Goal: Task Accomplishment & Management: Complete application form

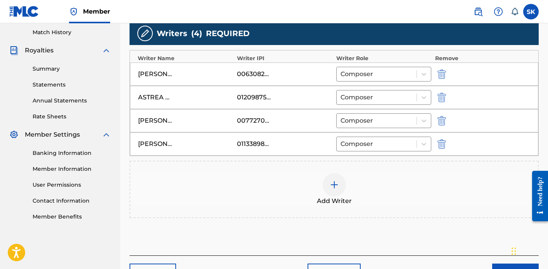
scroll to position [214, 0]
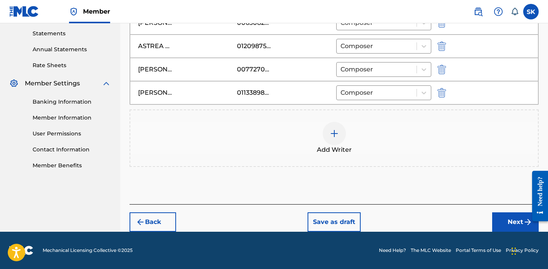
click at [510, 225] on button "Next" at bounding box center [515, 221] width 47 height 19
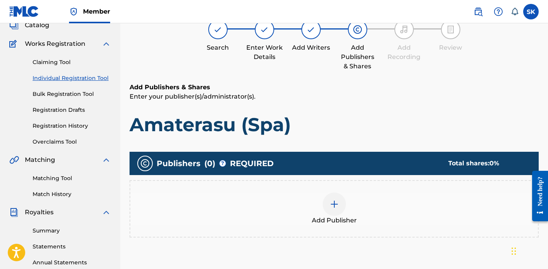
scroll to position [35, 0]
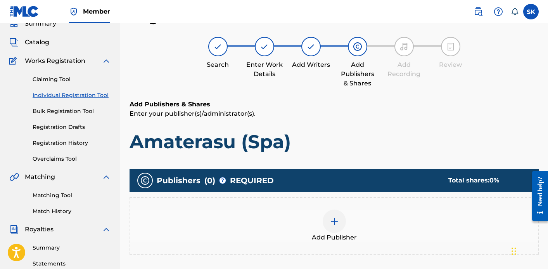
click at [328, 223] on div at bounding box center [334, 221] width 23 height 23
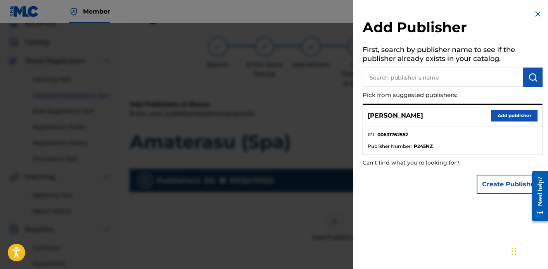
click at [399, 74] on input "text" at bounding box center [443, 77] width 161 height 19
type input "S"
click at [512, 118] on button "Add publisher" at bounding box center [514, 116] width 47 height 12
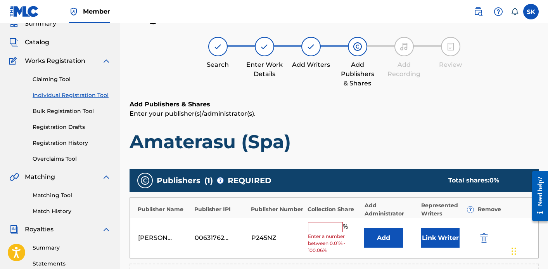
click at [331, 230] on input "text" at bounding box center [325, 227] width 35 height 10
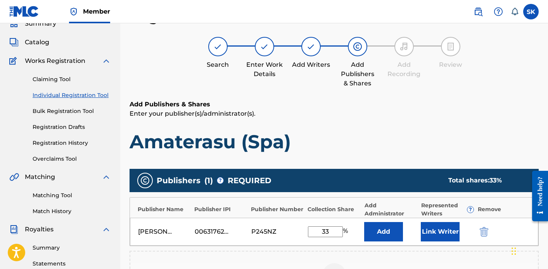
type input "33"
click at [424, 234] on button "Link Writer" at bounding box center [440, 231] width 39 height 19
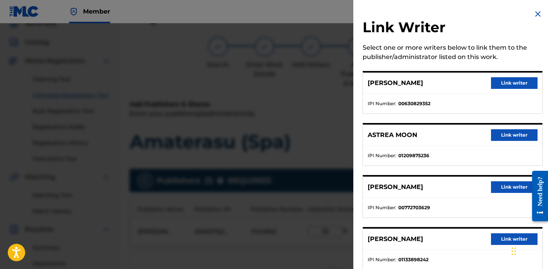
click at [508, 87] on button "Link writer" at bounding box center [514, 83] width 47 height 12
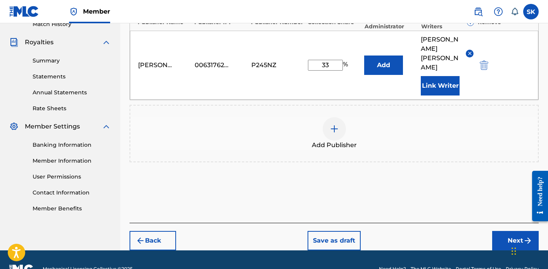
click at [508, 231] on button "Next" at bounding box center [515, 240] width 47 height 19
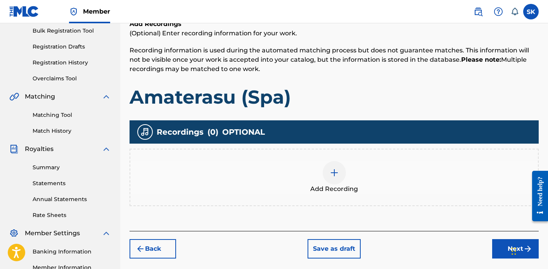
scroll to position [129, 0]
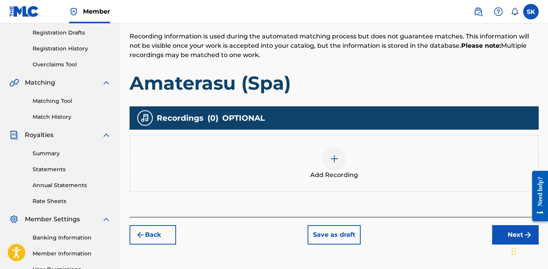
click at [305, 151] on div "Add Recording" at bounding box center [334, 163] width 408 height 33
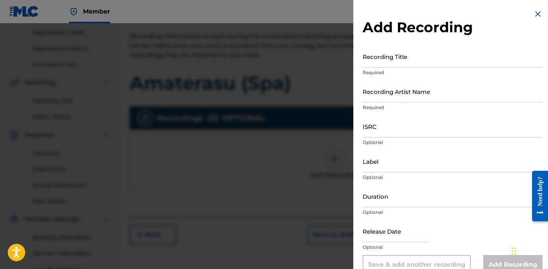
click at [378, 59] on input "Recording Title" at bounding box center [453, 56] width 180 height 22
type input "Amaterasu (Spa)"
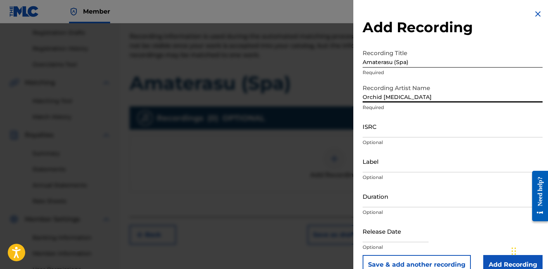
type input "Orchid [MEDICAL_DATA]"
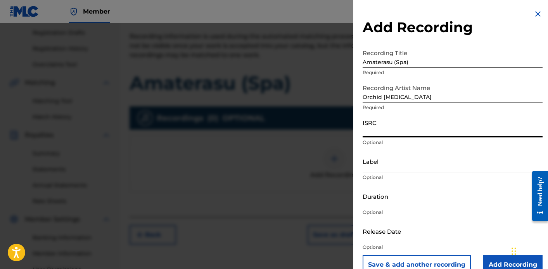
paste input "QZZ772593215"
type input "QZZ772593215"
click at [387, 161] on input "Label" at bounding box center [453, 161] width 180 height 22
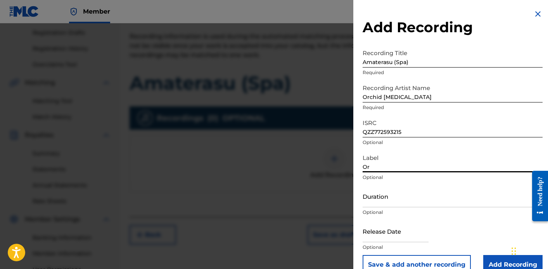
type input "Orchid [MEDICAL_DATA]"
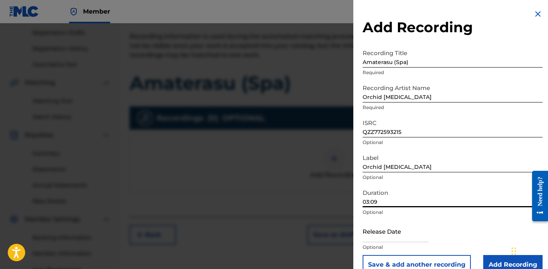
type input "03:09"
click at [388, 224] on input "text" at bounding box center [396, 231] width 66 height 22
select select "7"
select select "2025"
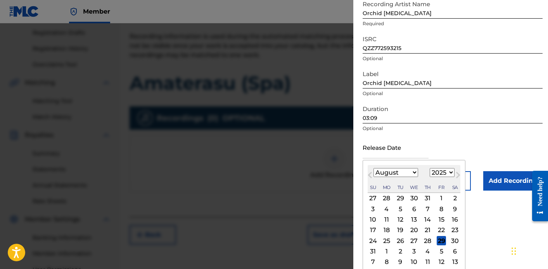
scroll to position [86, 0]
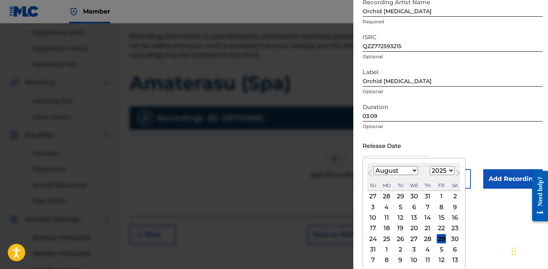
click at [386, 229] on div "18" at bounding box center [386, 228] width 9 height 9
type input "[DATE]"
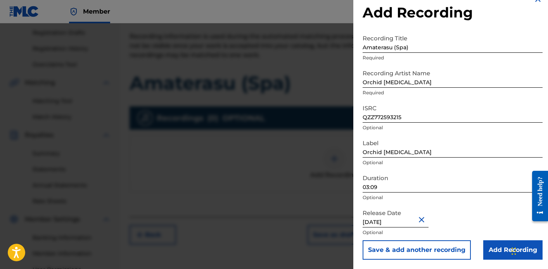
click at [507, 249] on input "Add Recording" at bounding box center [512, 249] width 59 height 19
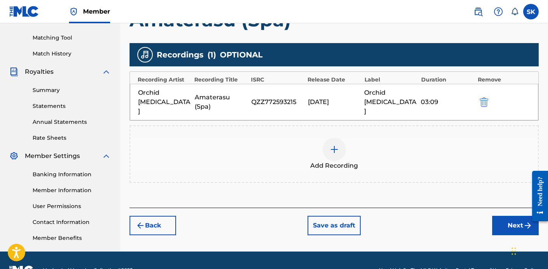
click at [507, 216] on button "Next" at bounding box center [515, 225] width 47 height 19
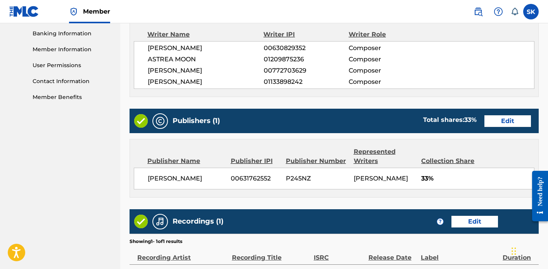
scroll to position [424, 0]
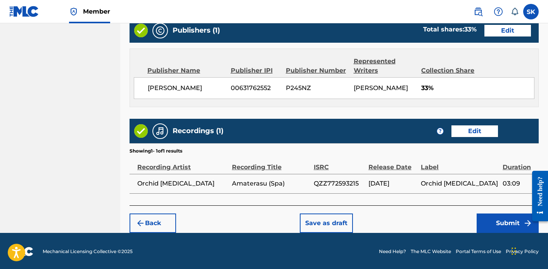
click at [497, 219] on button "Submit" at bounding box center [508, 222] width 62 height 19
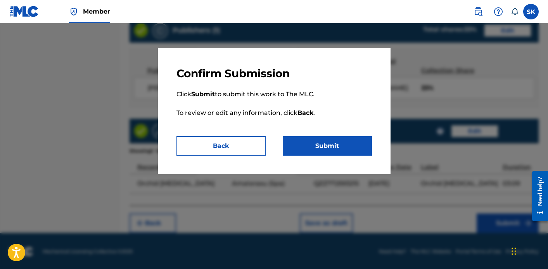
click at [342, 149] on button "Submit" at bounding box center [327, 145] width 89 height 19
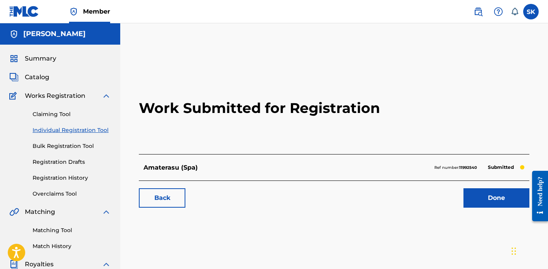
click at [493, 202] on link "Done" at bounding box center [497, 197] width 66 height 19
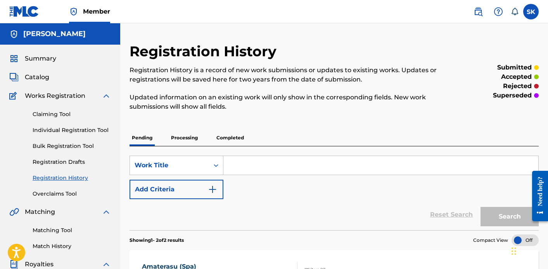
click at [102, 130] on link "Individual Registration Tool" at bounding box center [72, 130] width 78 height 8
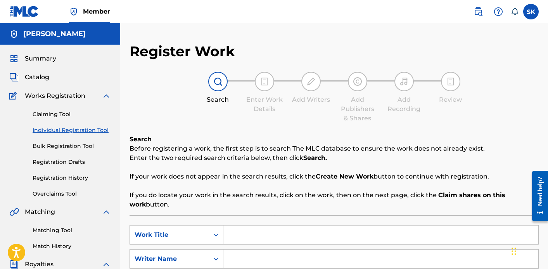
click at [231, 225] on input "Search Form" at bounding box center [381, 234] width 315 height 19
type input "Amaterasu (Meditation)"
click at [252, 262] on input "Search Form" at bounding box center [381, 258] width 315 height 19
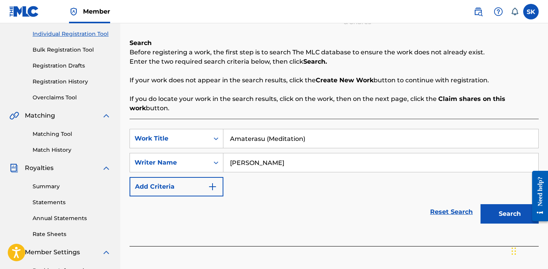
scroll to position [103, 0]
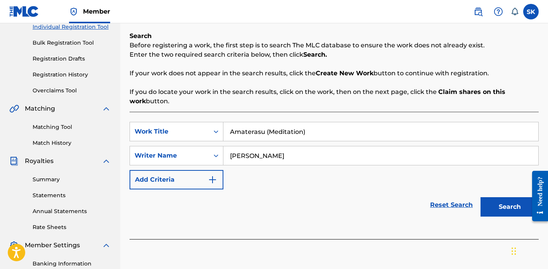
type input "[PERSON_NAME]"
click at [510, 208] on button "Search" at bounding box center [510, 206] width 58 height 19
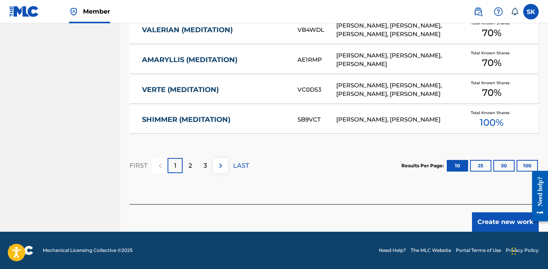
click at [486, 225] on button "Create new work" at bounding box center [505, 221] width 67 height 19
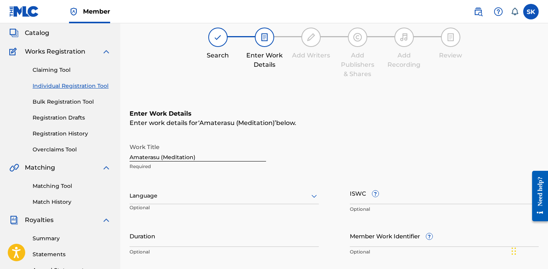
scroll to position [46, 0]
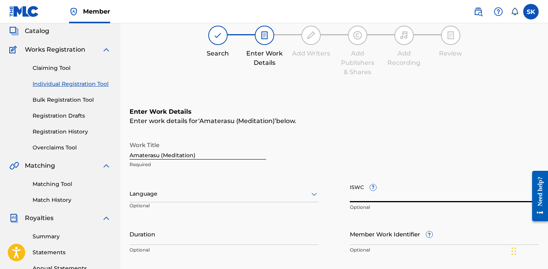
click at [360, 187] on input "ISWC ?" at bounding box center [444, 191] width 189 height 22
paste input "T3347503833"
type input "T3347503833"
click at [209, 236] on input "Duration" at bounding box center [224, 234] width 189 height 22
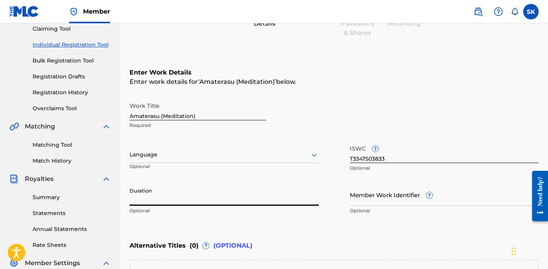
scroll to position [87, 0]
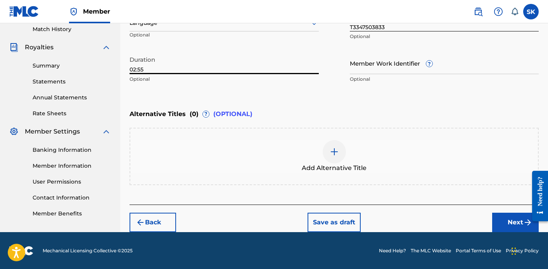
type input "02:55"
click at [520, 220] on button "Next" at bounding box center [515, 222] width 47 height 19
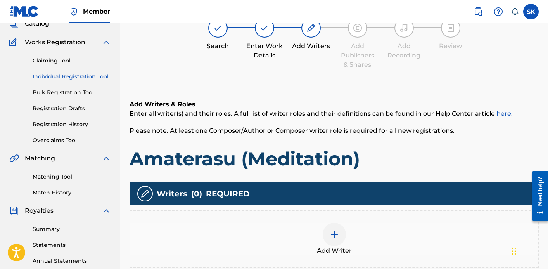
scroll to position [80, 0]
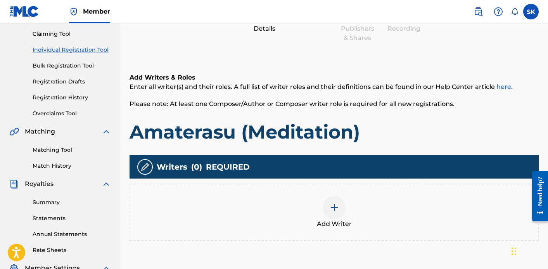
click at [365, 212] on div "Add Writer" at bounding box center [334, 212] width 408 height 33
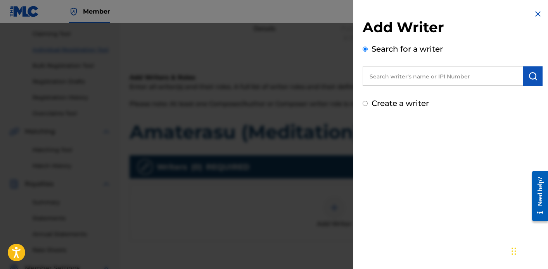
click at [425, 75] on input "text" at bounding box center [443, 75] width 161 height 19
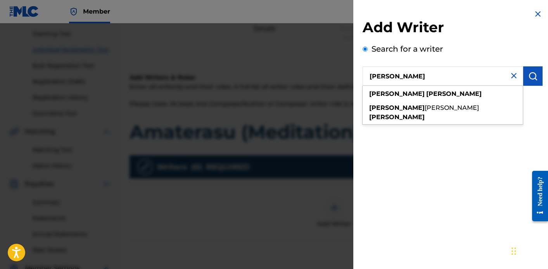
type input "[PERSON_NAME]"
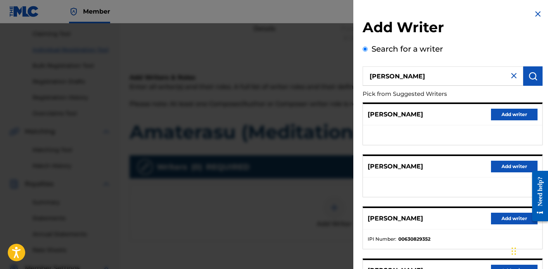
click at [505, 216] on button "Add writer" at bounding box center [514, 219] width 47 height 12
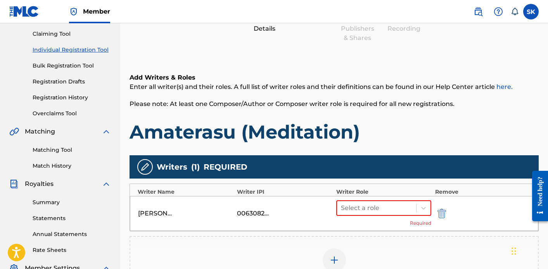
scroll to position [81, 0]
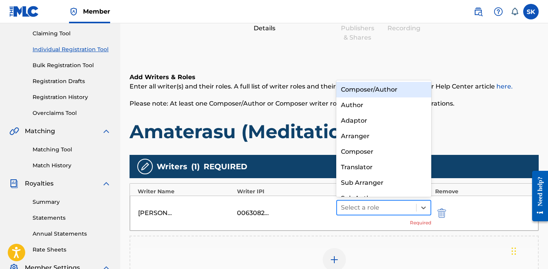
click at [403, 209] on div at bounding box center [376, 207] width 71 height 11
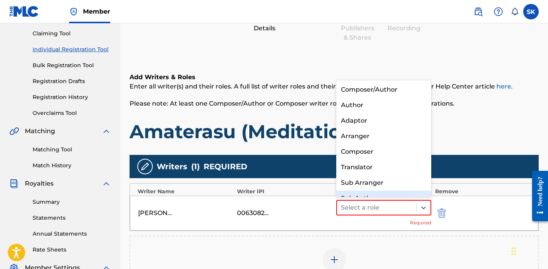
scroll to position [11, 0]
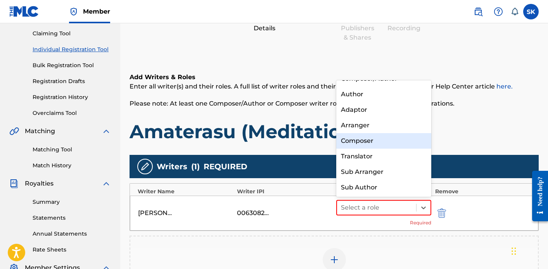
click at [378, 141] on div "Composer" at bounding box center [383, 141] width 95 height 16
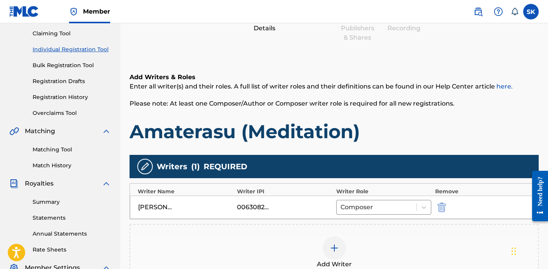
click at [331, 252] on img at bounding box center [334, 247] width 9 height 9
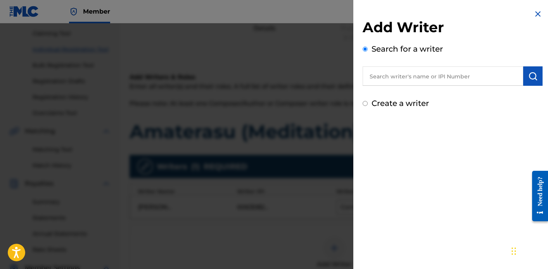
click at [390, 80] on input "text" at bounding box center [443, 75] width 161 height 19
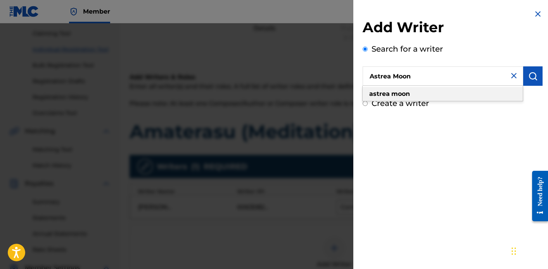
click at [392, 92] on strong "moon" at bounding box center [401, 93] width 19 height 7
type input "astrea moon"
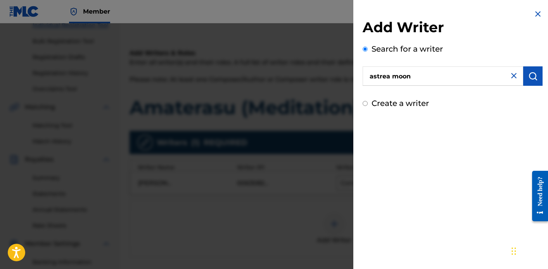
scroll to position [110, 0]
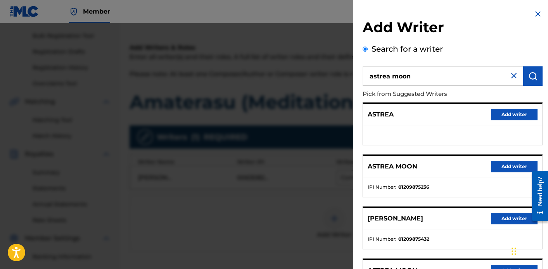
click at [501, 169] on button "Add writer" at bounding box center [514, 167] width 47 height 12
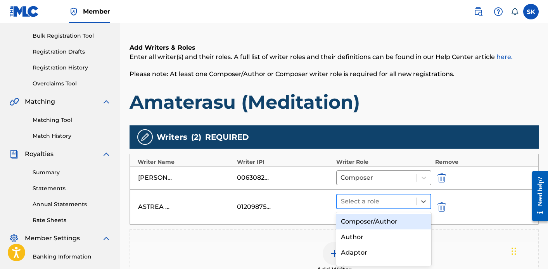
click at [356, 194] on div "Select a role" at bounding box center [376, 201] width 79 height 14
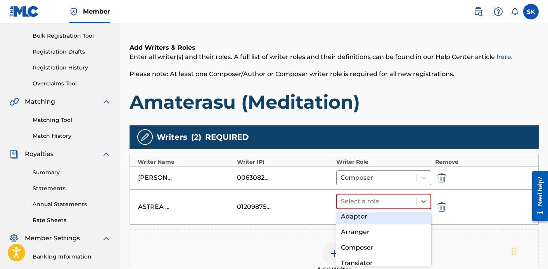
scroll to position [38, 0]
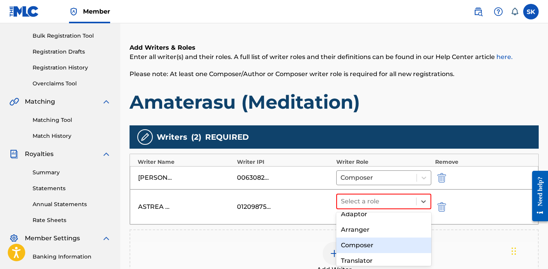
click at [359, 245] on div "Composer" at bounding box center [383, 245] width 95 height 16
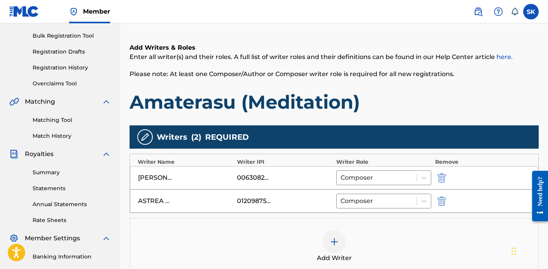
click at [338, 239] on img at bounding box center [334, 241] width 9 height 9
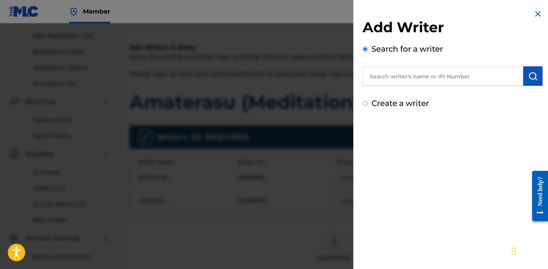
click at [410, 81] on input "text" at bounding box center [443, 75] width 161 height 19
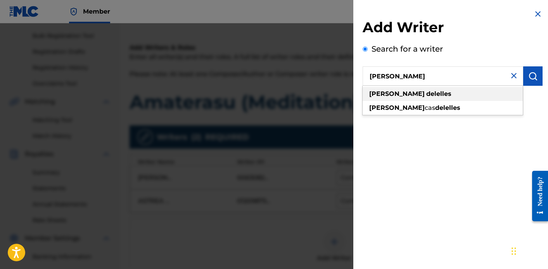
click at [430, 95] on div "[PERSON_NAME]" at bounding box center [443, 94] width 160 height 14
type input "[PERSON_NAME]"
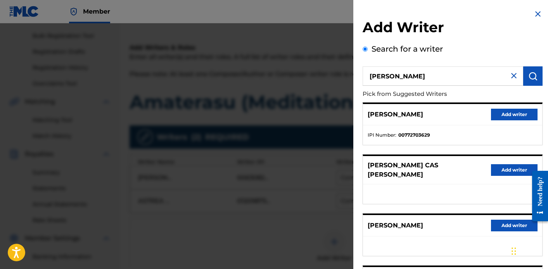
click at [495, 115] on button "Add writer" at bounding box center [514, 115] width 47 height 12
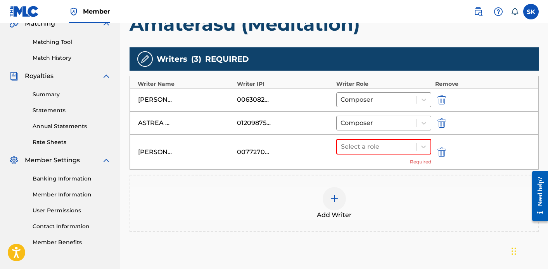
scroll to position [195, 0]
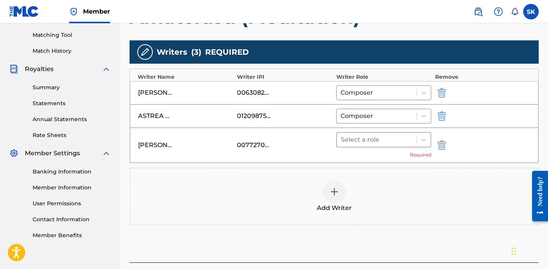
click at [405, 138] on div at bounding box center [376, 139] width 71 height 11
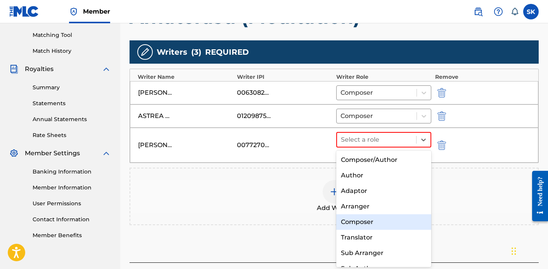
click at [365, 220] on div "Composer" at bounding box center [383, 222] width 95 height 16
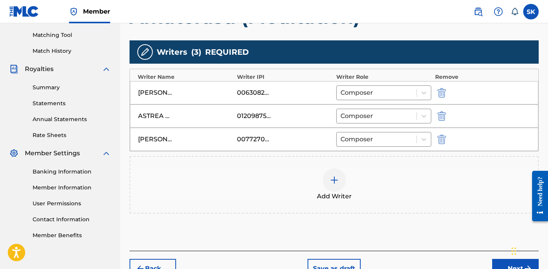
click at [327, 180] on div at bounding box center [334, 179] width 23 height 23
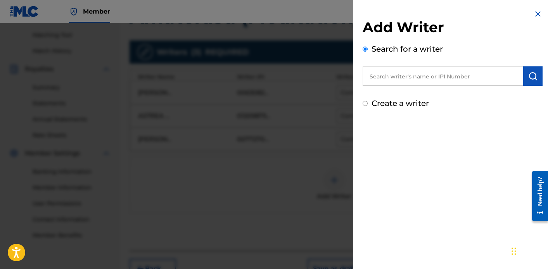
click at [397, 76] on input "text" at bounding box center [443, 75] width 161 height 19
type input "[PERSON_NAME]"
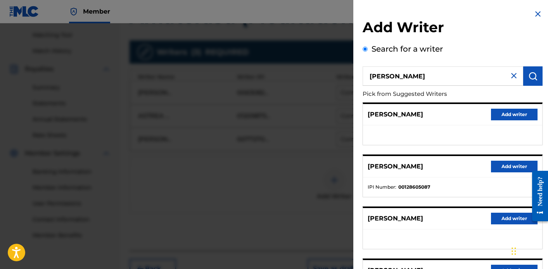
scroll to position [133, 0]
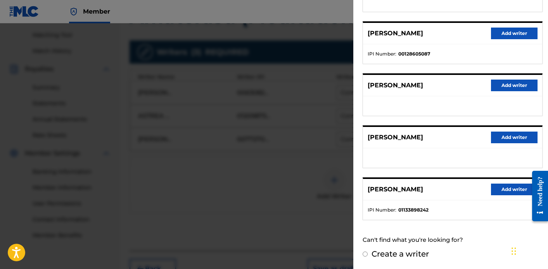
click at [501, 194] on button "Add writer" at bounding box center [514, 190] width 47 height 12
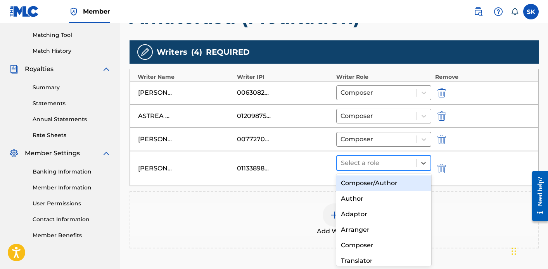
click at [382, 157] on div "Select a role" at bounding box center [376, 163] width 79 height 14
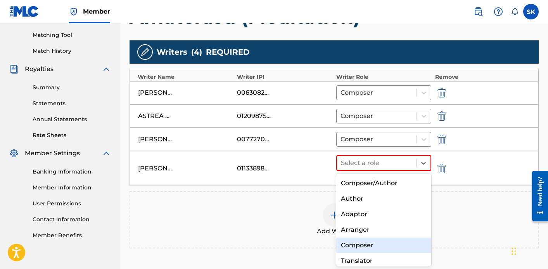
click at [365, 243] on div "Composer" at bounding box center [383, 245] width 95 height 16
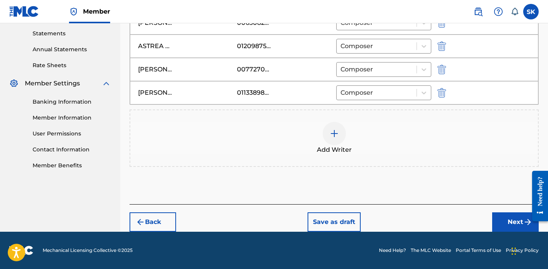
click at [510, 225] on button "Next" at bounding box center [515, 221] width 47 height 19
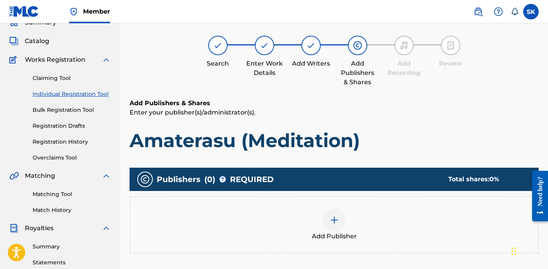
scroll to position [35, 0]
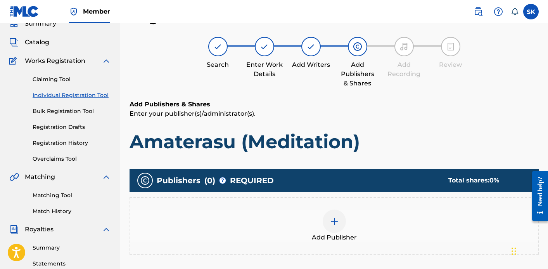
click at [347, 228] on div "Add Publisher" at bounding box center [334, 226] width 408 height 33
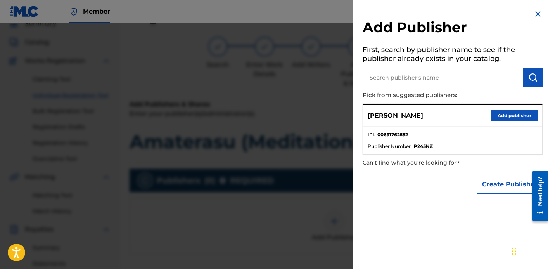
click at [508, 118] on button "Add publisher" at bounding box center [514, 116] width 47 height 12
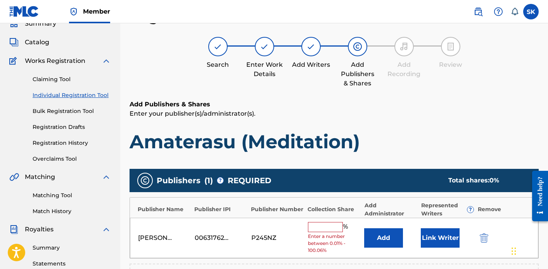
click at [334, 228] on input "text" at bounding box center [325, 227] width 35 height 10
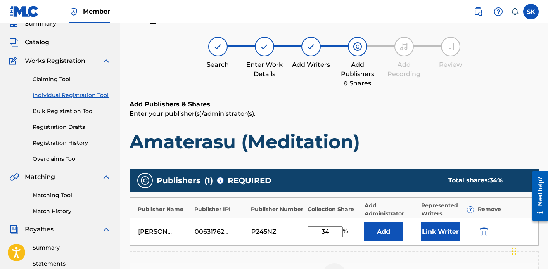
type input "34"
click at [439, 225] on button "Link Writer" at bounding box center [440, 231] width 39 height 19
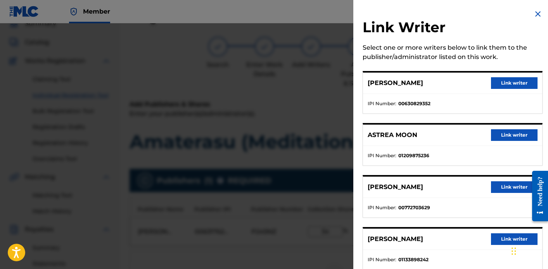
click at [491, 83] on button "Link writer" at bounding box center [514, 83] width 47 height 12
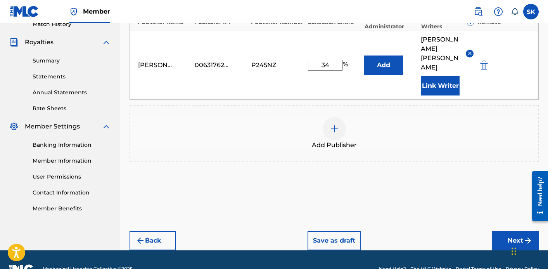
click at [502, 231] on button "Next" at bounding box center [515, 240] width 47 height 19
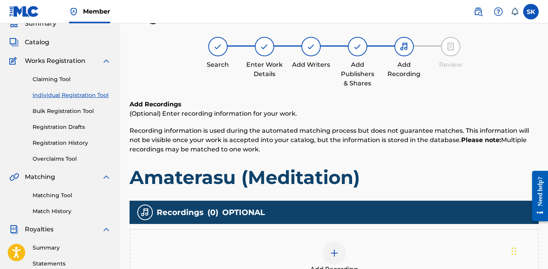
scroll to position [85, 0]
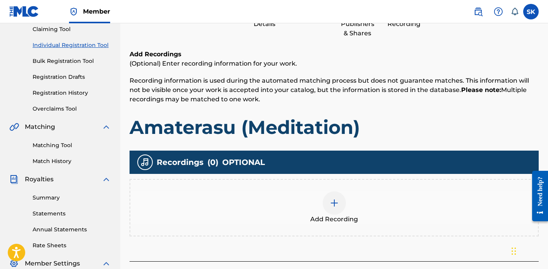
click at [335, 191] on div at bounding box center [334, 202] width 23 height 23
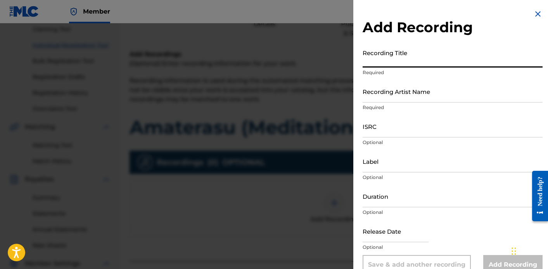
click at [423, 58] on input "Recording Title" at bounding box center [453, 56] width 180 height 22
type input "Amaterasu (Meditation)"
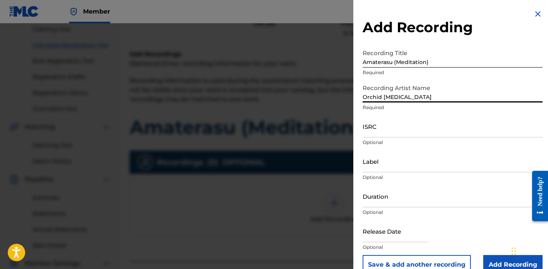
type input "Orchid [MEDICAL_DATA]"
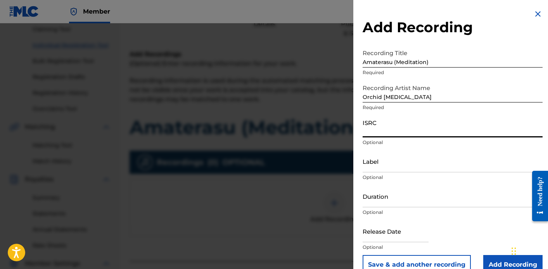
paste input "QZZ772593216"
type input "QZZ772593216"
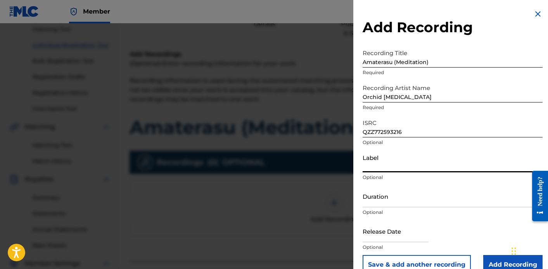
click at [397, 166] on input "Label" at bounding box center [453, 161] width 180 height 22
type input "Orchid [MEDICAL_DATA]"
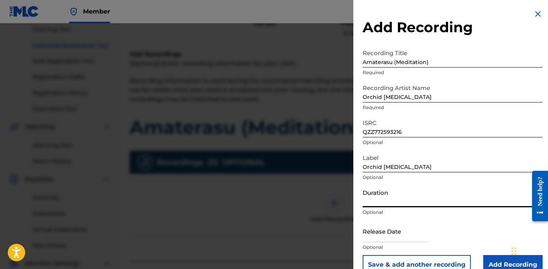
type input "-"
type input "02:55"
click at [401, 232] on input "text" at bounding box center [396, 231] width 66 height 22
select select "7"
select select "2025"
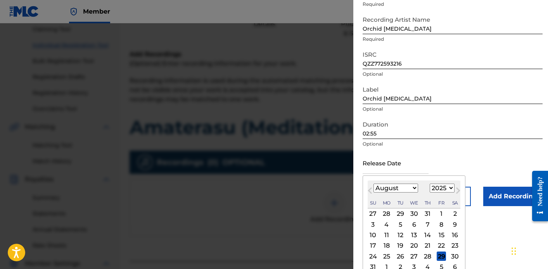
scroll to position [71, 0]
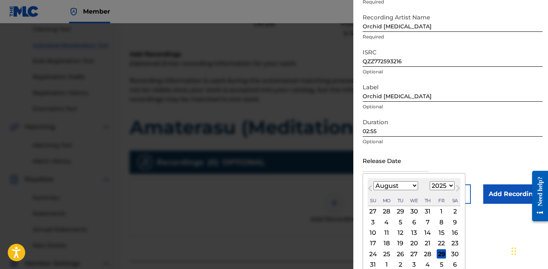
click at [388, 243] on div "18" at bounding box center [386, 243] width 9 height 9
type input "[DATE]"
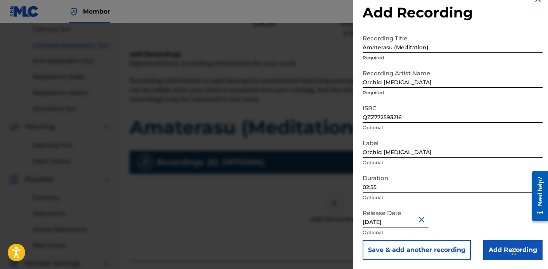
scroll to position [15, 0]
click at [502, 245] on input "Add Recording" at bounding box center [512, 249] width 59 height 19
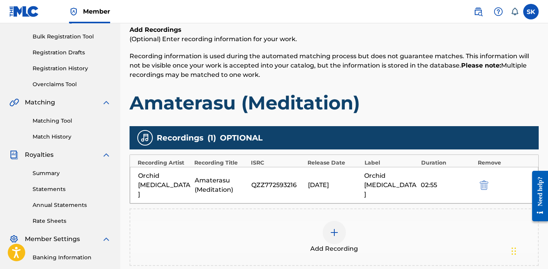
scroll to position [212, 0]
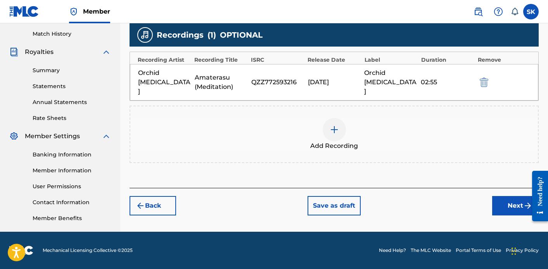
click at [507, 208] on div "Register Work Search Enter Work Details Add Writers Add Publishers & Shares Add…" at bounding box center [334, 30] width 428 height 401
click at [506, 199] on button "Next" at bounding box center [515, 205] width 47 height 19
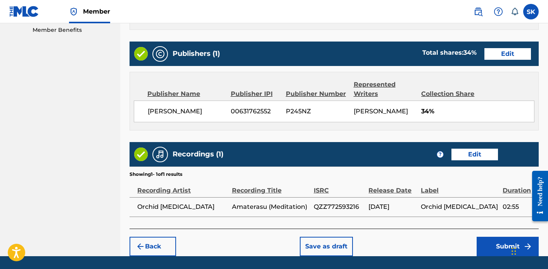
scroll to position [423, 0]
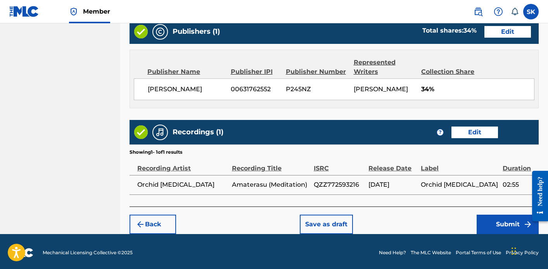
click at [508, 220] on button "Submit" at bounding box center [508, 224] width 62 height 19
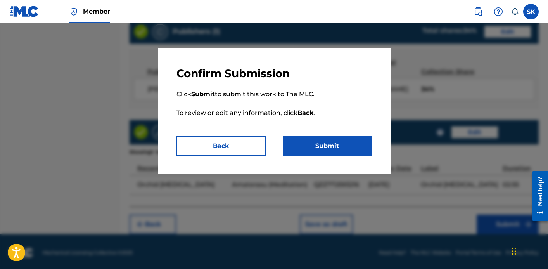
click at [355, 148] on button "Submit" at bounding box center [327, 145] width 89 height 19
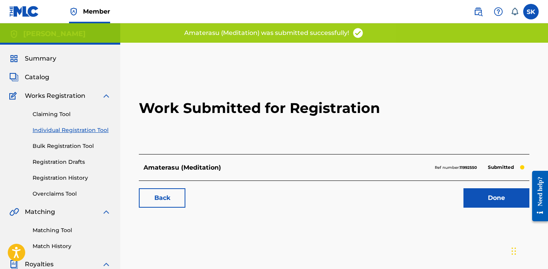
click at [491, 199] on link "Done" at bounding box center [497, 197] width 66 height 19
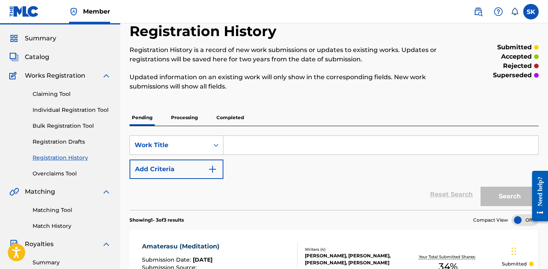
scroll to position [6, 0]
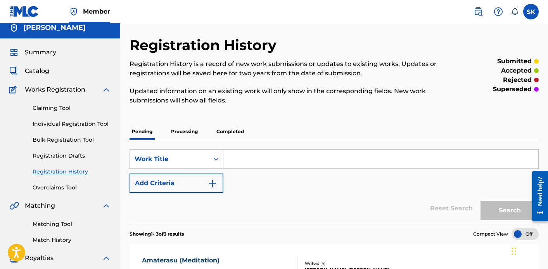
click at [69, 126] on link "Individual Registration Tool" at bounding box center [72, 124] width 78 height 8
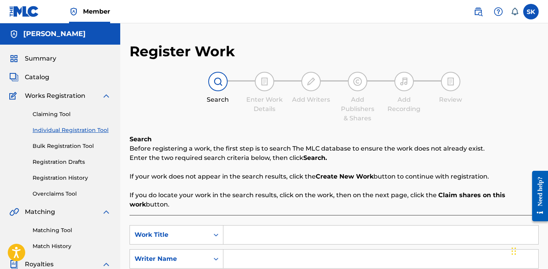
click at [246, 229] on input "Search Form" at bounding box center [381, 234] width 315 height 19
type input "Amaterasu (Sound Bath)"
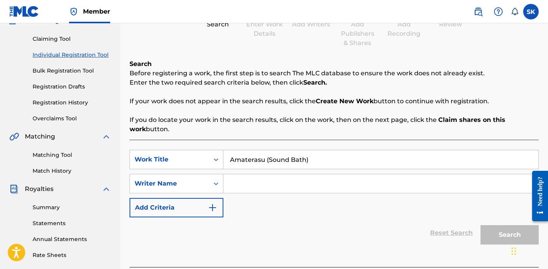
scroll to position [91, 0]
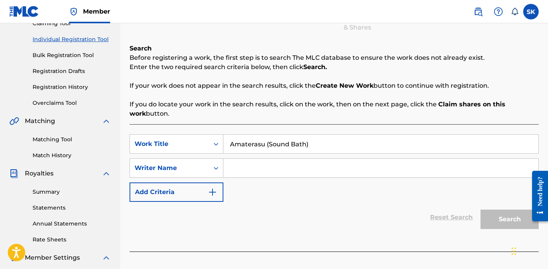
click at [260, 176] on input "Search Form" at bounding box center [381, 168] width 315 height 19
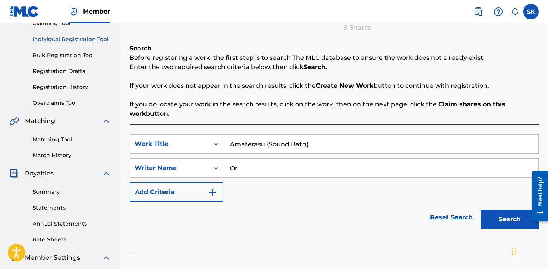
type input "O"
type input "[PERSON_NAME]"
click at [481, 210] on button "Search" at bounding box center [510, 219] width 58 height 19
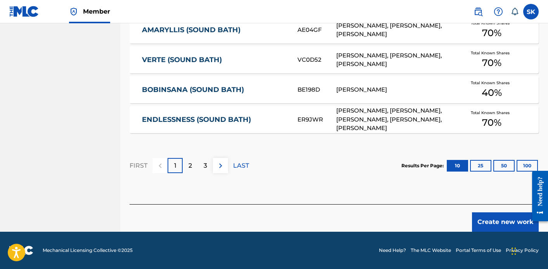
click at [486, 218] on button "Create new work" at bounding box center [505, 221] width 67 height 19
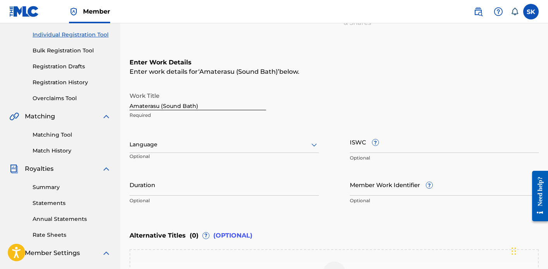
scroll to position [87, 0]
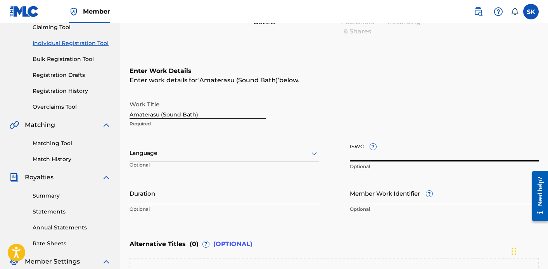
click at [356, 150] on input "ISWC ?" at bounding box center [444, 150] width 189 height 22
paste input "T3347503775"
type input "T3347503775"
click at [222, 189] on input "Duration" at bounding box center [224, 193] width 189 height 22
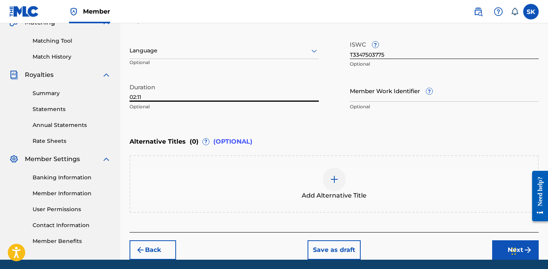
scroll to position [217, 0]
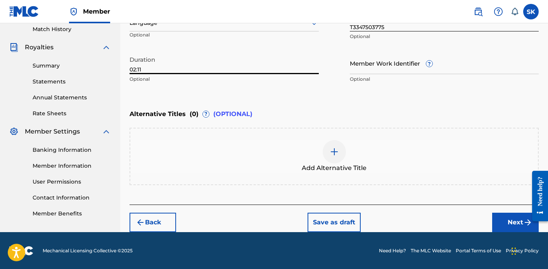
type input "02:11"
click at [512, 227] on button "Next" at bounding box center [515, 222] width 47 height 19
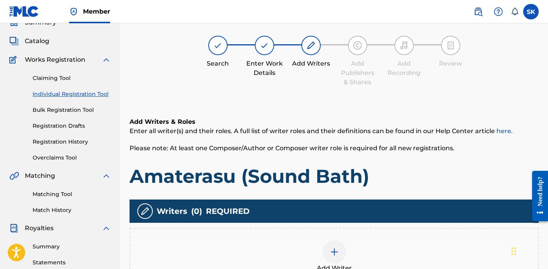
scroll to position [35, 0]
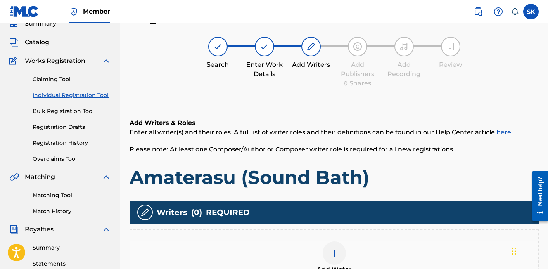
click at [400, 240] on div "Add Writer" at bounding box center [334, 257] width 409 height 57
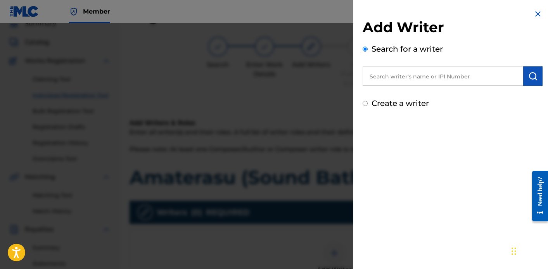
click at [423, 59] on div "Search for a writer" at bounding box center [453, 64] width 180 height 43
click at [421, 74] on input "text" at bounding box center [443, 75] width 161 height 19
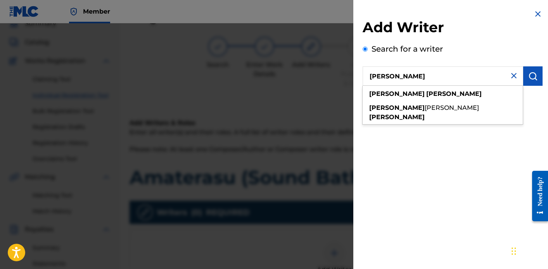
type input "[PERSON_NAME]"
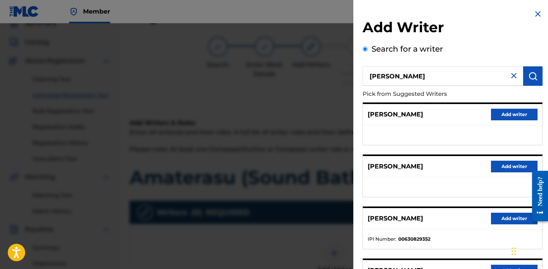
click at [500, 214] on button "Add writer" at bounding box center [514, 219] width 47 height 12
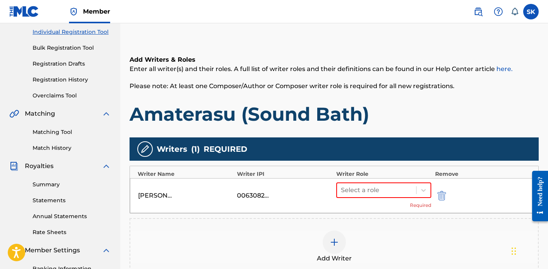
scroll to position [102, 0]
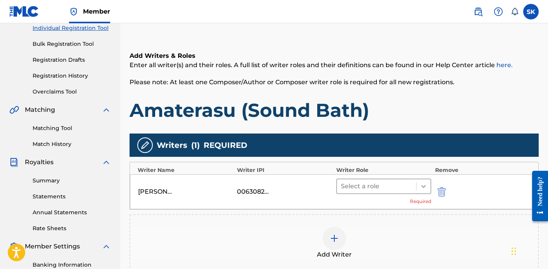
click at [423, 190] on div at bounding box center [424, 186] width 14 height 14
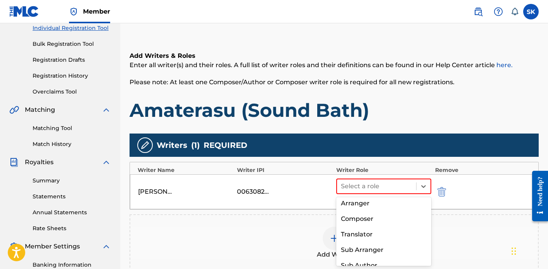
scroll to position [50, 0]
click at [393, 218] on div "Composer" at bounding box center [383, 219] width 95 height 16
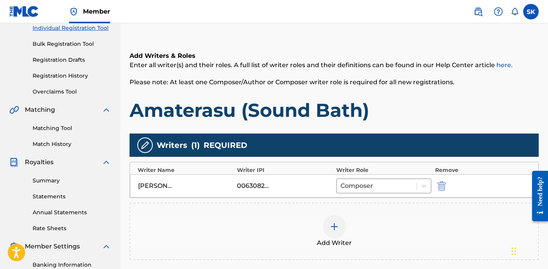
click at [334, 225] on img at bounding box center [334, 226] width 9 height 9
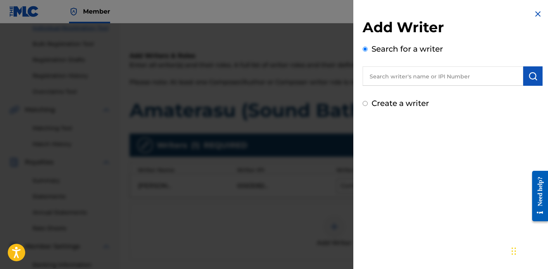
click at [411, 81] on input "text" at bounding box center [443, 75] width 161 height 19
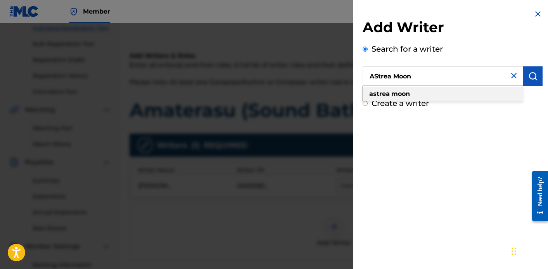
click at [413, 90] on div "astrea moon" at bounding box center [443, 94] width 160 height 14
type input "astrea moon"
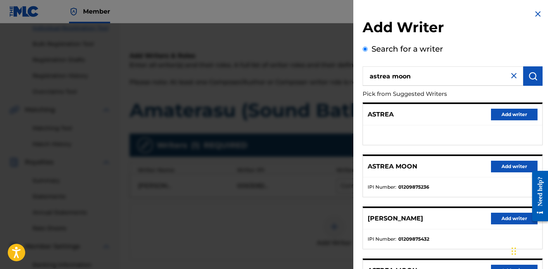
click at [491, 169] on button "Add writer" at bounding box center [514, 167] width 47 height 12
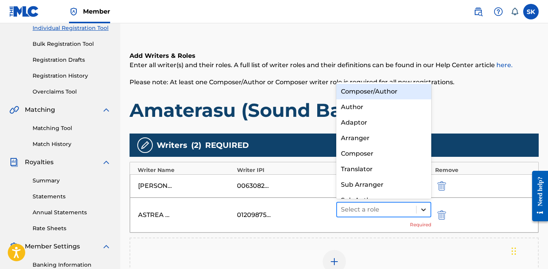
click at [424, 209] on icon at bounding box center [424, 210] width 8 height 8
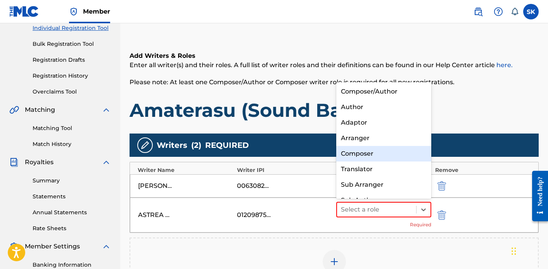
click at [393, 147] on div "Composer" at bounding box center [383, 154] width 95 height 16
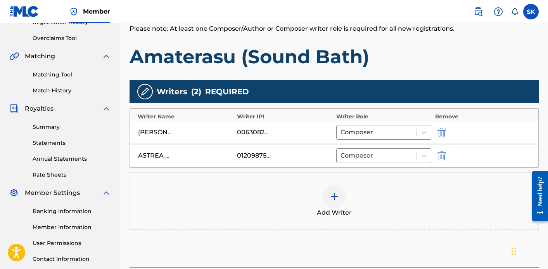
scroll to position [188, 0]
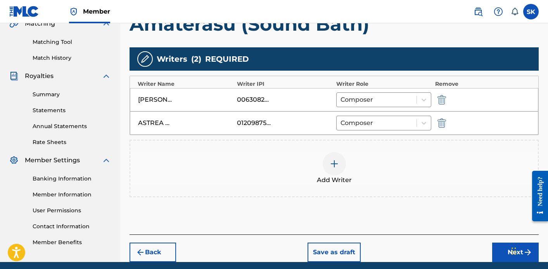
click at [337, 163] on img at bounding box center [334, 163] width 9 height 9
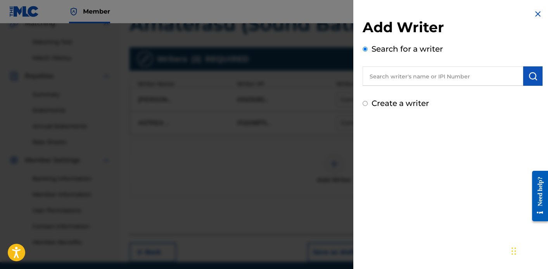
click at [421, 75] on input "text" at bounding box center [443, 75] width 161 height 19
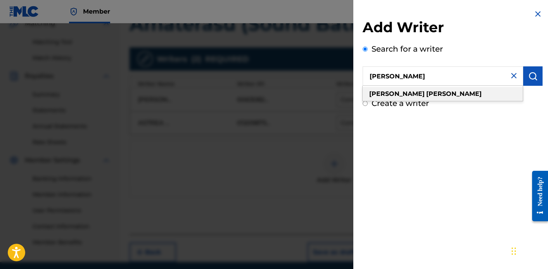
click at [434, 91] on div "[PERSON_NAME]" at bounding box center [443, 94] width 160 height 14
type input "[PERSON_NAME]"
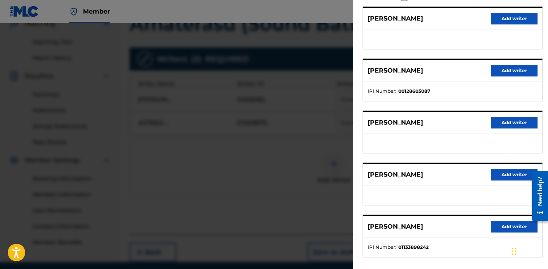
scroll to position [116, 0]
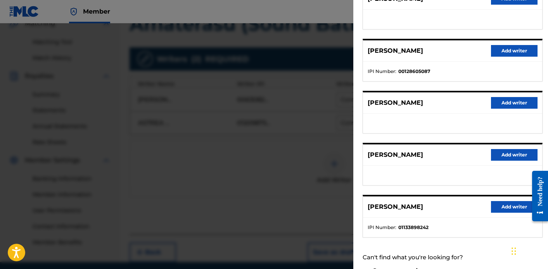
click at [497, 201] on button "Add writer" at bounding box center [514, 207] width 47 height 12
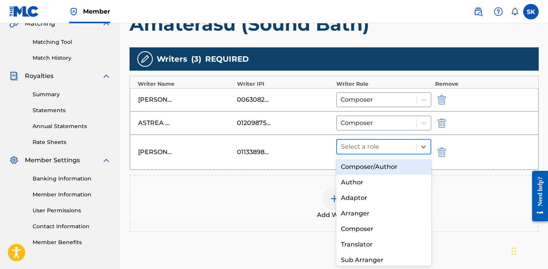
click at [375, 148] on div at bounding box center [376, 146] width 71 height 11
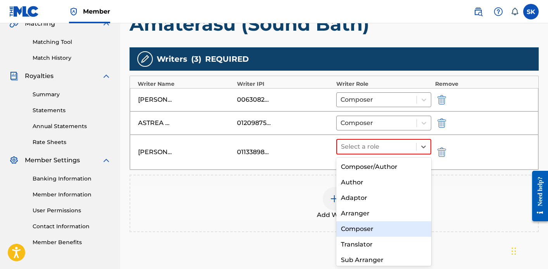
click at [371, 226] on div "Composer" at bounding box center [383, 229] width 95 height 16
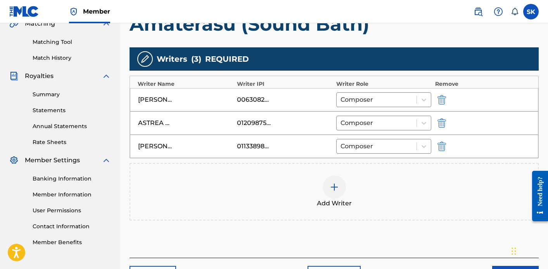
click at [340, 193] on div at bounding box center [334, 186] width 23 height 23
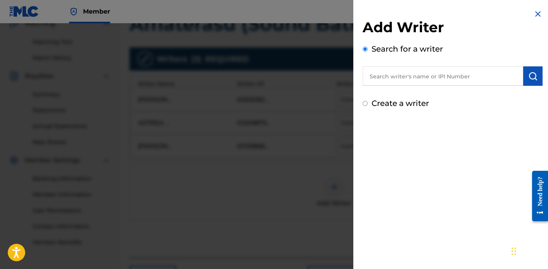
click at [404, 78] on input "text" at bounding box center [443, 75] width 161 height 19
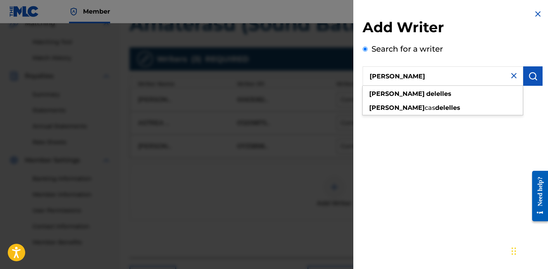
type input "[PERSON_NAME]"
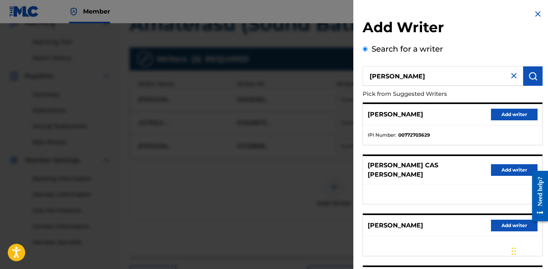
click at [495, 114] on button "Add writer" at bounding box center [514, 115] width 47 height 12
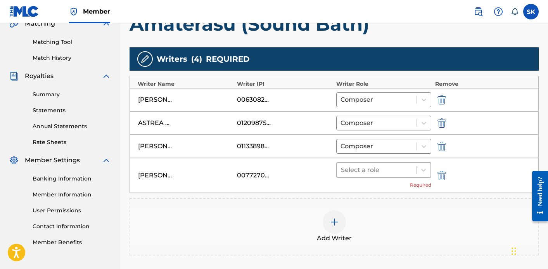
drag, startPoint x: 396, startPoint y: 159, endPoint x: 396, endPoint y: 165, distance: 6.2
click at [396, 159] on div "[PERSON_NAME] 00772703629 Select a role Required" at bounding box center [334, 175] width 409 height 35
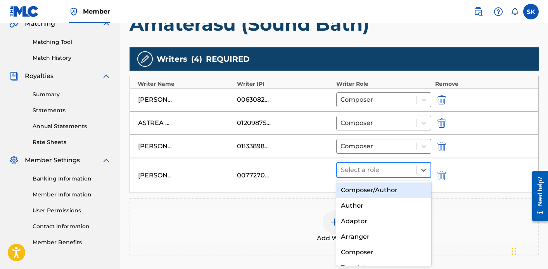
click at [396, 169] on div at bounding box center [376, 170] width 71 height 11
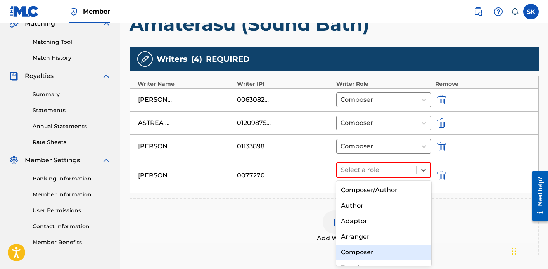
click at [375, 244] on div "Composer" at bounding box center [383, 252] width 95 height 16
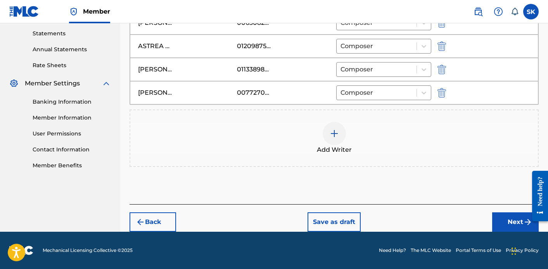
click at [506, 223] on button "Next" at bounding box center [515, 221] width 47 height 19
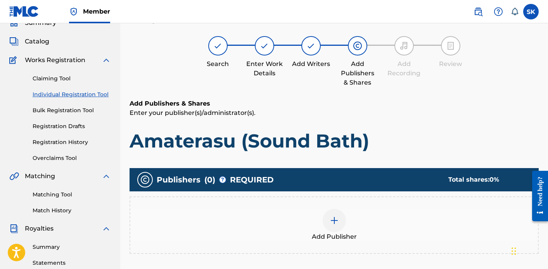
scroll to position [41, 0]
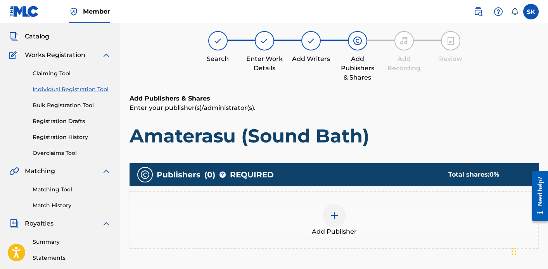
click at [395, 187] on div "Publishers ( 0 ) ? REQUIRED Total shares: 0 % Add Publisher" at bounding box center [334, 206] width 409 height 86
click at [389, 202] on div "Add Publisher" at bounding box center [334, 219] width 409 height 57
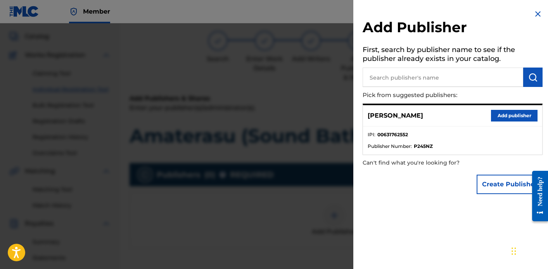
click at [512, 111] on button "Add publisher" at bounding box center [514, 116] width 47 height 12
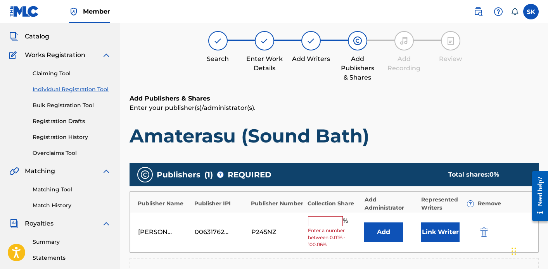
click at [333, 220] on input "text" at bounding box center [325, 221] width 35 height 10
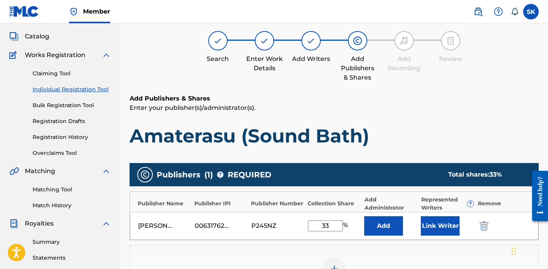
type input "33"
click at [444, 229] on button "Link Writer" at bounding box center [440, 225] width 39 height 19
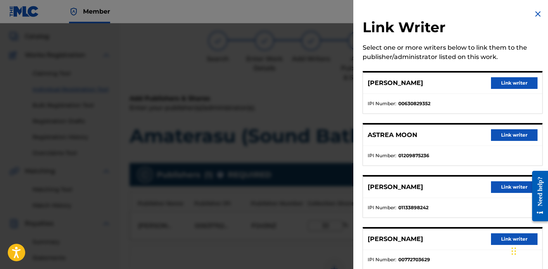
click at [501, 75] on div "[PERSON_NAME] Link writer" at bounding box center [452, 83] width 179 height 21
click at [501, 80] on button "Link writer" at bounding box center [514, 83] width 47 height 12
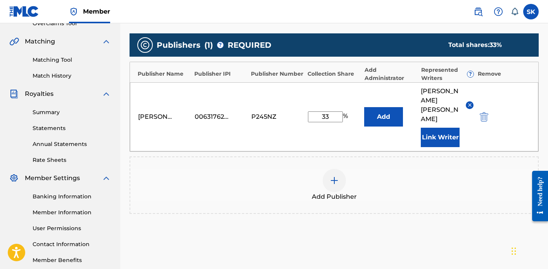
scroll to position [222, 0]
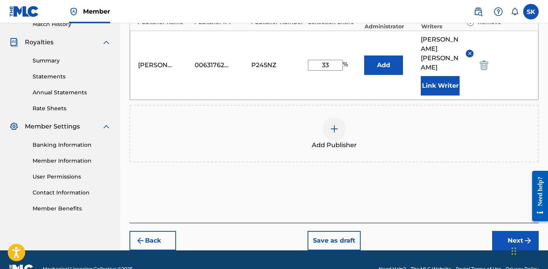
click at [514, 231] on button "Next" at bounding box center [515, 240] width 47 height 19
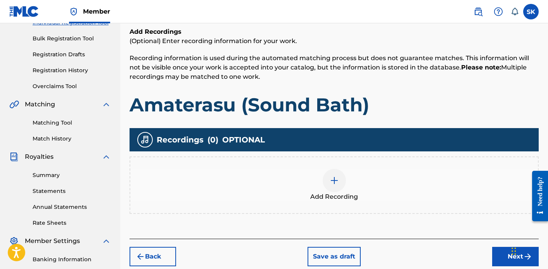
scroll to position [121, 0]
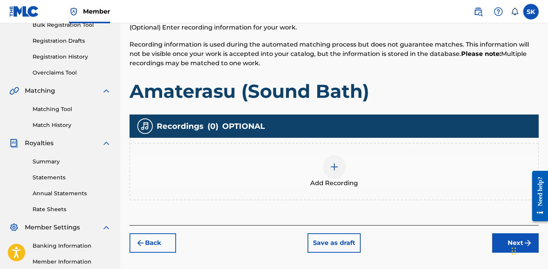
click at [358, 158] on div "Add Recording" at bounding box center [334, 171] width 408 height 33
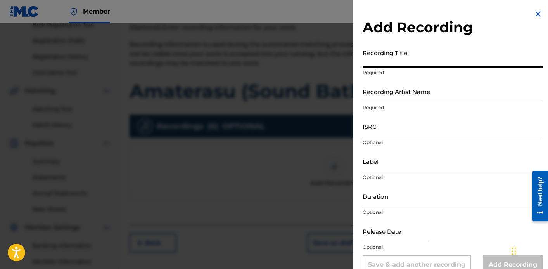
click at [437, 51] on input "Recording Title" at bounding box center [453, 56] width 180 height 22
type input "Amaterasu (Sound Bath)"
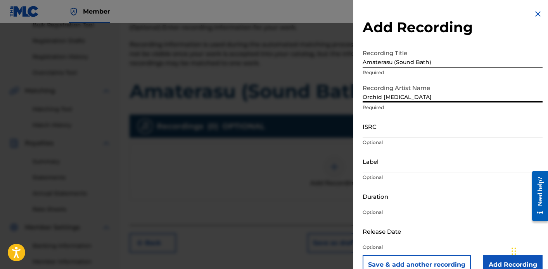
type input "Orchid [MEDICAL_DATA]"
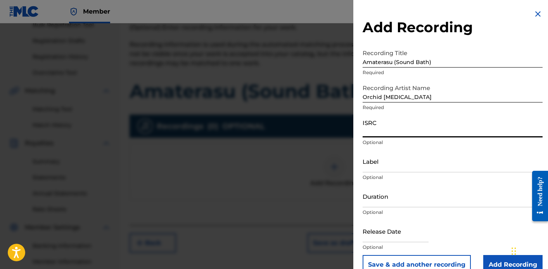
paste input "QZZ772593217"
type input "QZZ772593217"
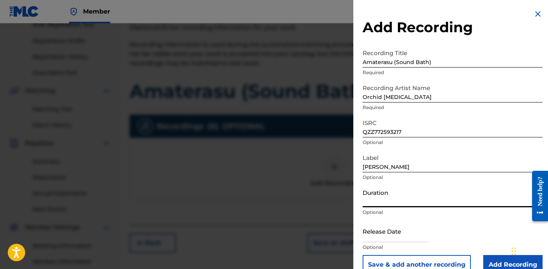
click at [393, 166] on input "[PERSON_NAME]" at bounding box center [453, 161] width 180 height 22
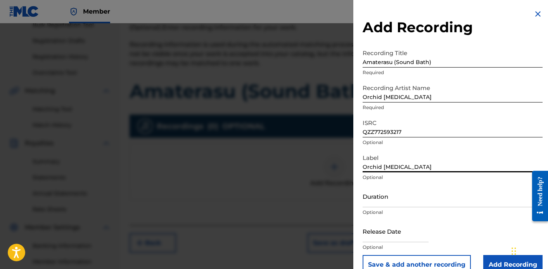
type input "Orchid [MEDICAL_DATA]"
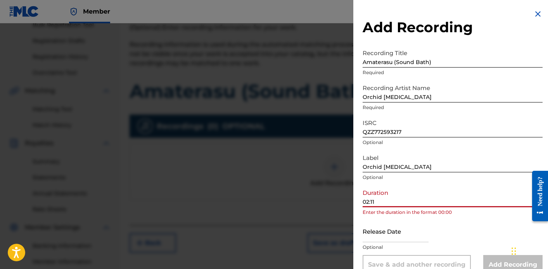
type input "02:11"
select select "7"
select select "2025"
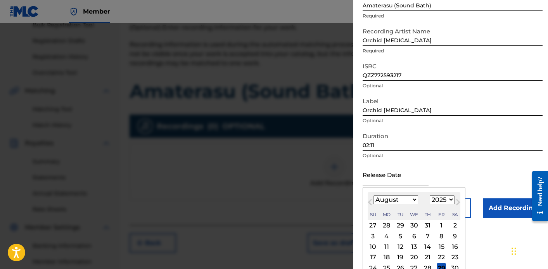
scroll to position [64, 0]
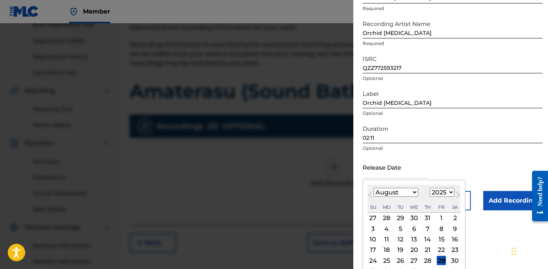
click at [389, 250] on div "18" at bounding box center [386, 249] width 9 height 9
type input "[DATE]"
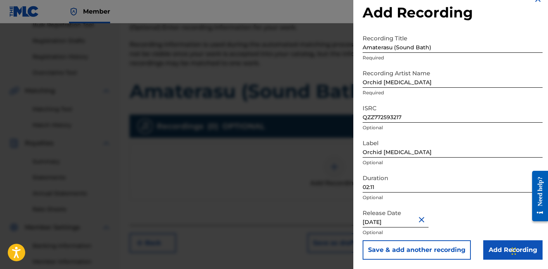
click at [490, 248] on input "Add Recording" at bounding box center [512, 249] width 59 height 19
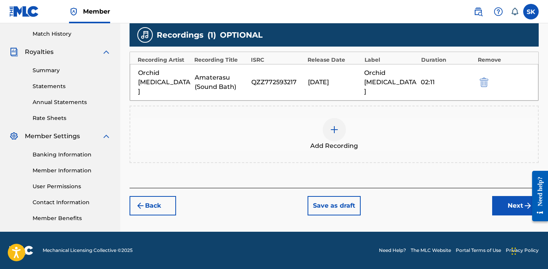
click at [504, 205] on button "Next" at bounding box center [515, 205] width 47 height 19
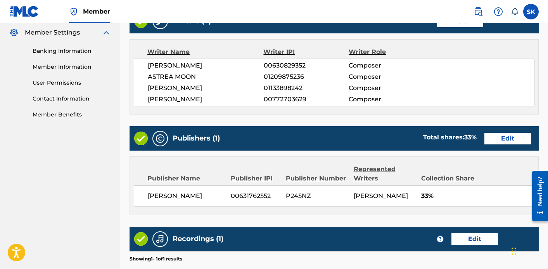
scroll to position [424, 0]
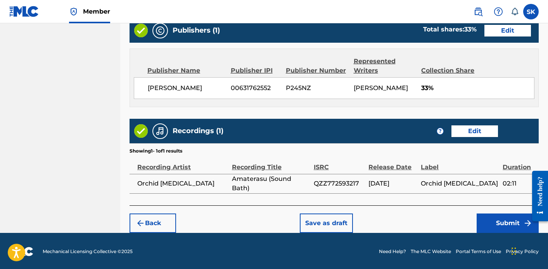
click at [500, 229] on button "Submit" at bounding box center [508, 222] width 62 height 19
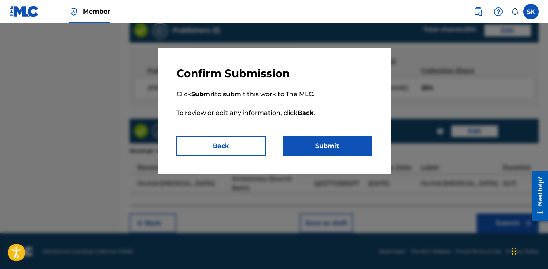
click at [343, 148] on button "Submit" at bounding box center [327, 145] width 89 height 19
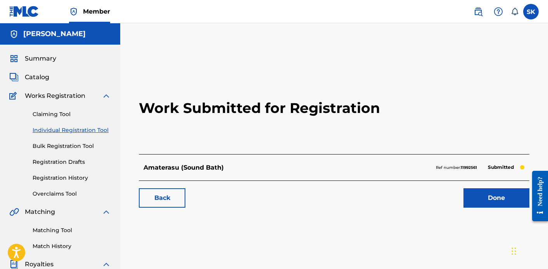
click at [492, 192] on link "Done" at bounding box center [497, 197] width 66 height 19
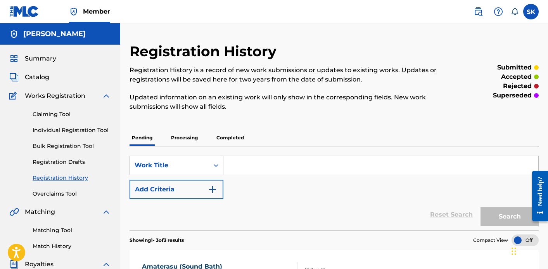
click at [72, 128] on link "Individual Registration Tool" at bounding box center [72, 130] width 78 height 8
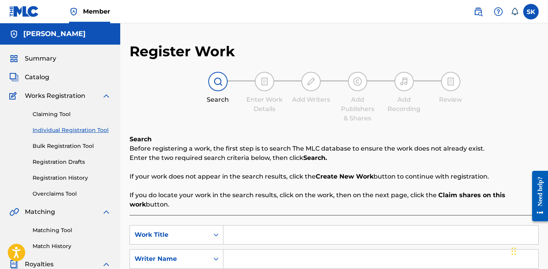
click at [252, 227] on input "Search Form" at bounding box center [381, 234] width 315 height 19
type input "Amaterasu (Singing Bowls)"
type input "[PERSON_NAME]"
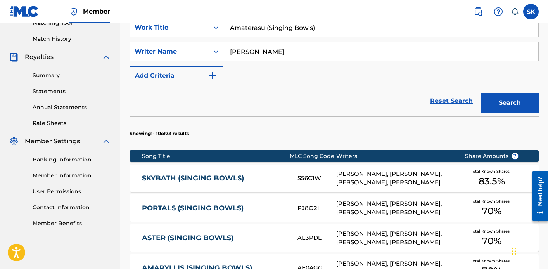
scroll to position [112, 0]
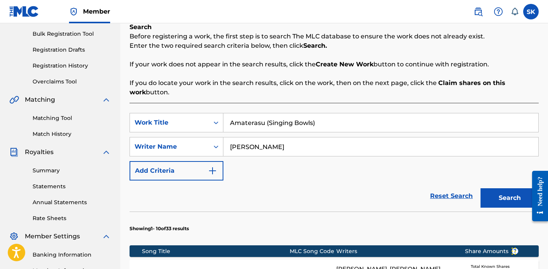
click at [515, 192] on button "Search" at bounding box center [510, 197] width 58 height 19
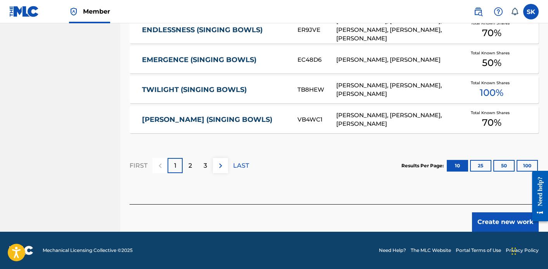
click at [486, 215] on button "Create new work" at bounding box center [505, 221] width 67 height 19
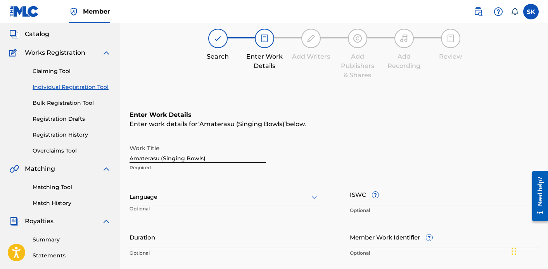
scroll to position [43, 0]
click at [357, 194] on input "ISWC ?" at bounding box center [444, 194] width 189 height 22
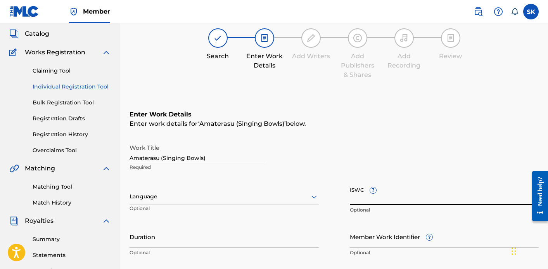
paste input "T3347503720"
type input "T3347503720"
click at [168, 237] on input "Duration" at bounding box center [224, 236] width 189 height 22
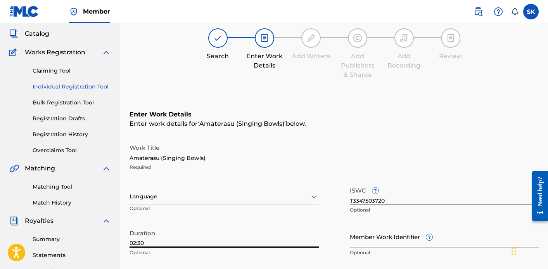
type input "02:30"
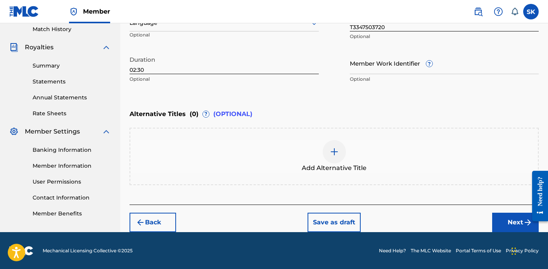
click at [511, 226] on button "Next" at bounding box center [515, 222] width 47 height 19
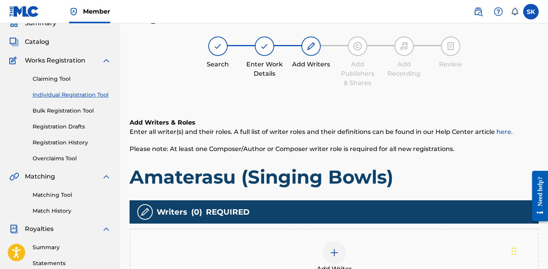
scroll to position [73, 0]
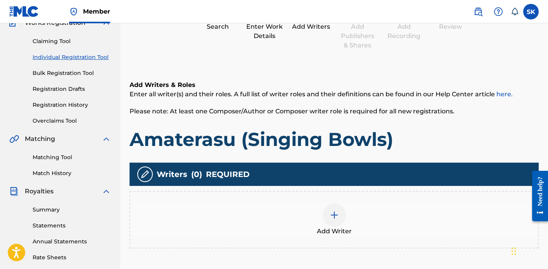
click at [396, 223] on div "Add Writer" at bounding box center [334, 219] width 408 height 33
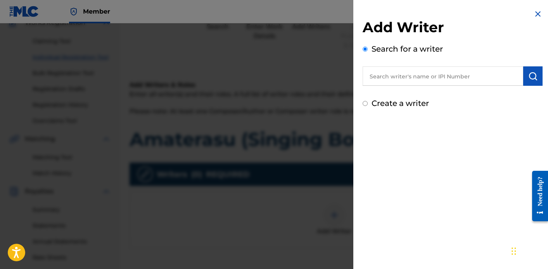
click at [423, 75] on input "text" at bounding box center [443, 75] width 161 height 19
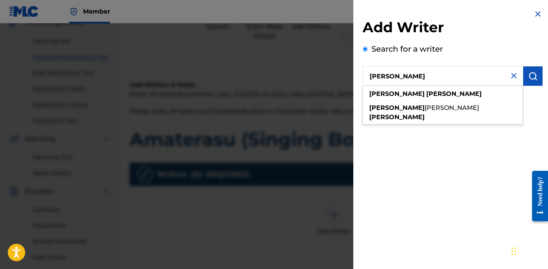
type input "[PERSON_NAME]"
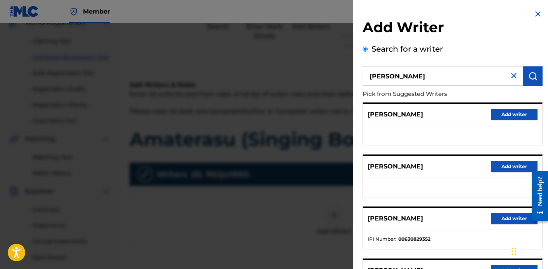
click at [514, 219] on button "Add writer" at bounding box center [514, 219] width 47 height 12
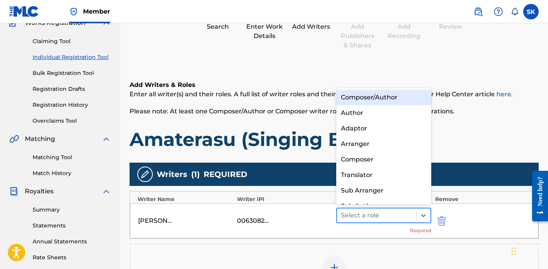
click at [395, 218] on div at bounding box center [376, 215] width 71 height 11
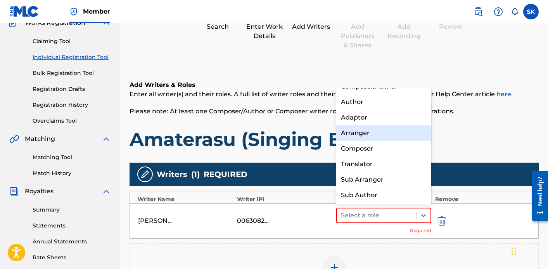
click at [382, 136] on div "Arranger" at bounding box center [383, 133] width 95 height 16
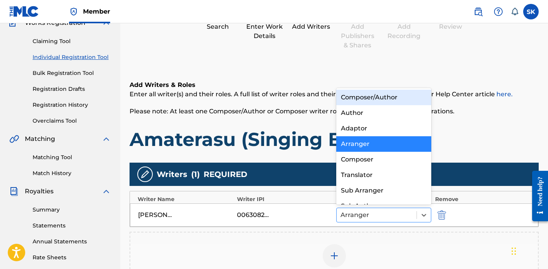
click at [367, 213] on div at bounding box center [377, 215] width 72 height 11
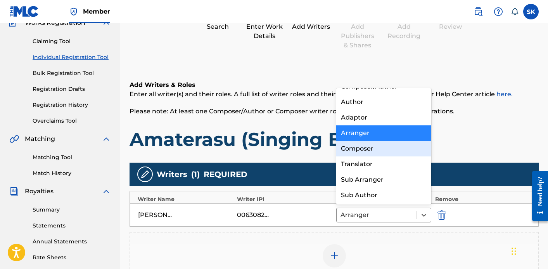
click at [366, 156] on div "Composer" at bounding box center [383, 149] width 95 height 16
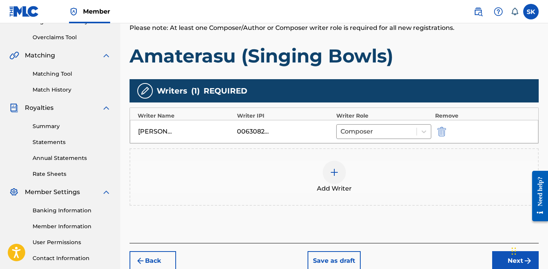
scroll to position [178, 0]
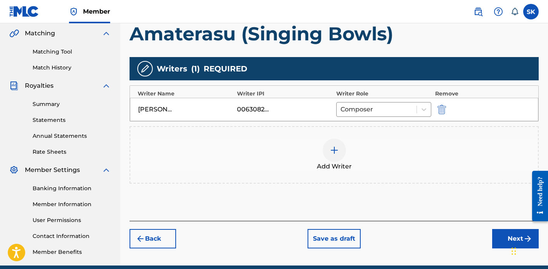
click at [334, 159] on div at bounding box center [334, 150] width 23 height 23
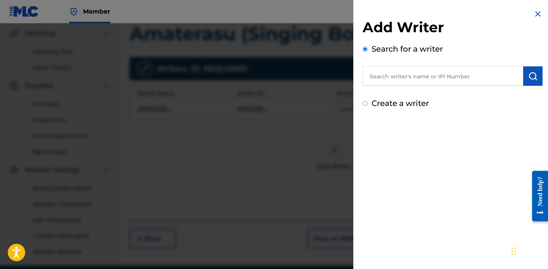
click at [402, 71] on input "text" at bounding box center [443, 75] width 161 height 19
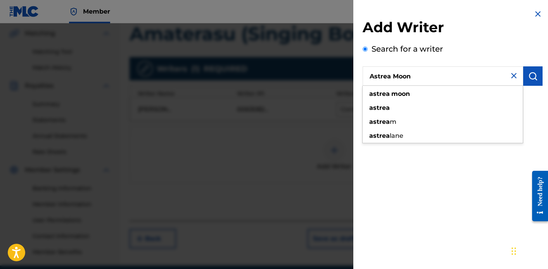
type input "Astrea Moon"
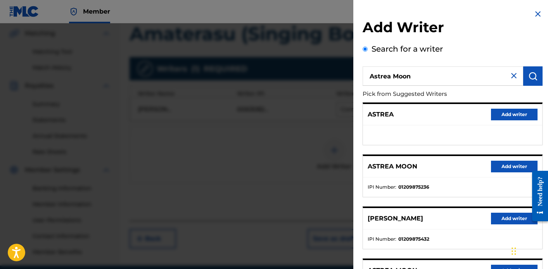
click at [505, 165] on button "Add writer" at bounding box center [514, 167] width 47 height 12
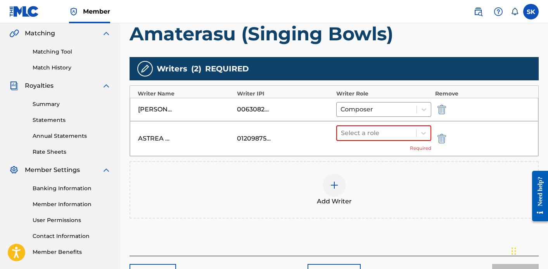
click at [378, 144] on div "Select a role Required" at bounding box center [383, 138] width 95 height 26
click at [379, 137] on div at bounding box center [376, 133] width 71 height 11
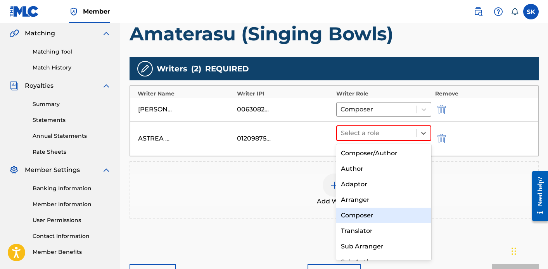
click at [370, 210] on div "Composer" at bounding box center [383, 216] width 95 height 16
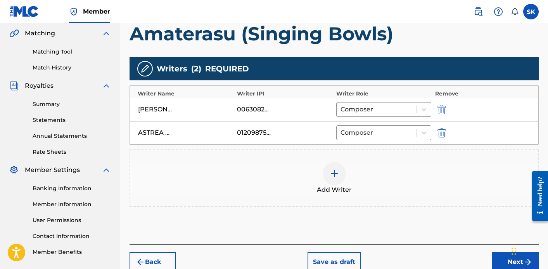
click at [326, 172] on div at bounding box center [334, 173] width 23 height 23
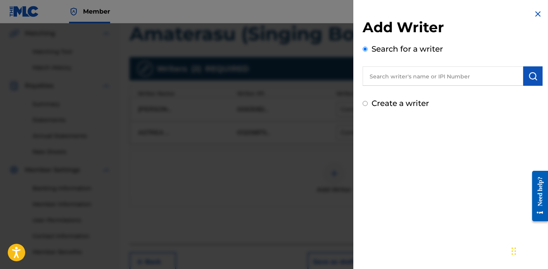
click at [397, 83] on input "text" at bounding box center [443, 75] width 161 height 19
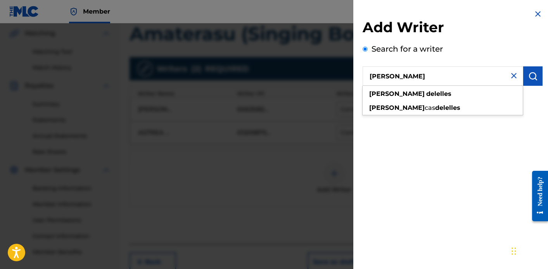
type input "[PERSON_NAME]"
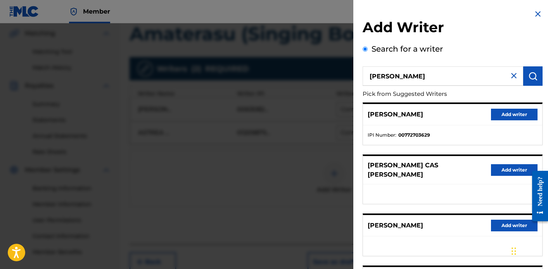
click at [495, 116] on button "Add writer" at bounding box center [514, 115] width 47 height 12
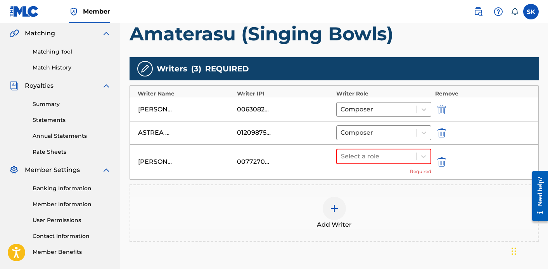
click at [367, 147] on div "[PERSON_NAME] 00772703629 Select a role Required" at bounding box center [334, 161] width 409 height 35
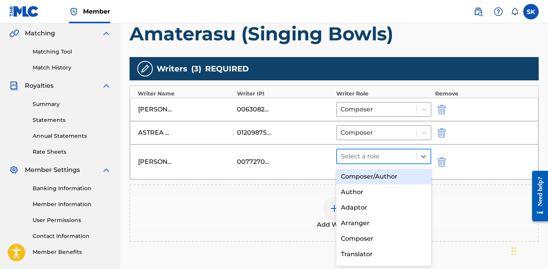
click at [367, 155] on div at bounding box center [376, 156] width 71 height 11
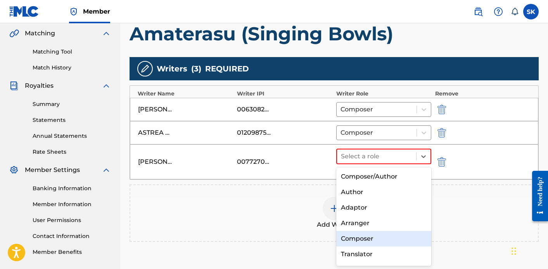
click at [360, 239] on div "Composer" at bounding box center [383, 239] width 95 height 16
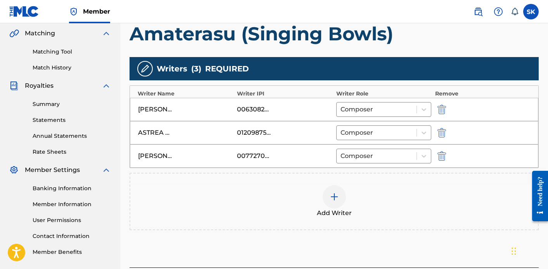
click at [331, 196] on img at bounding box center [334, 196] width 9 height 9
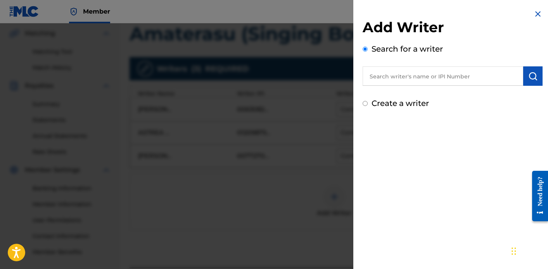
click at [397, 74] on input "text" at bounding box center [443, 75] width 161 height 19
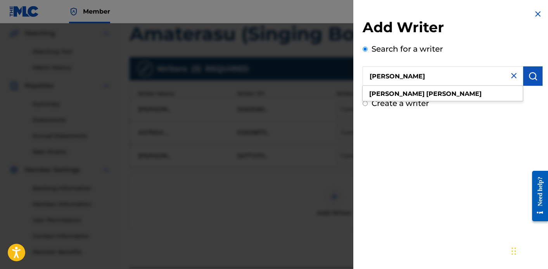
type input "[PERSON_NAME]"
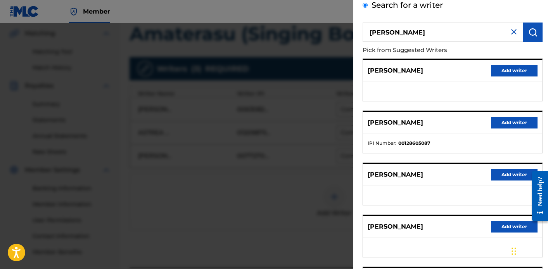
scroll to position [133, 0]
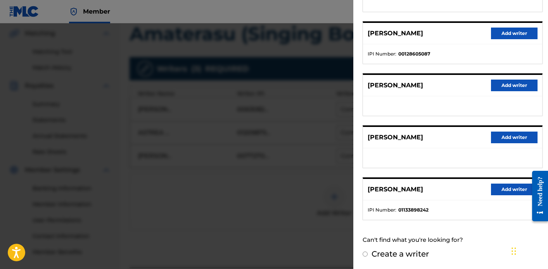
click at [509, 187] on button "Add writer" at bounding box center [514, 190] width 47 height 12
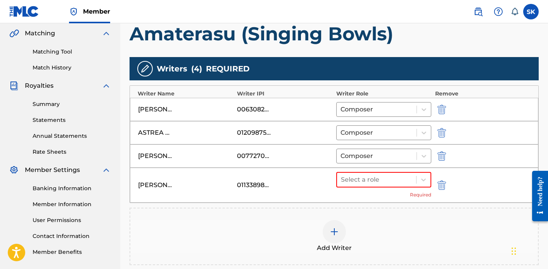
click at [395, 189] on div "Select a role Required" at bounding box center [383, 185] width 95 height 26
click at [392, 184] on div at bounding box center [376, 179] width 71 height 11
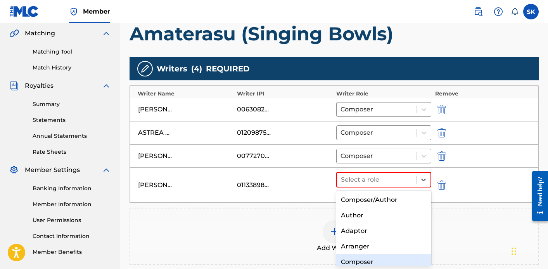
click at [369, 256] on div "Composer/Author Author Adaptor Arranger Composer Translator Sub Arranger Sub Au…" at bounding box center [383, 229] width 95 height 76
click at [369, 256] on div "Composer" at bounding box center [383, 262] width 95 height 16
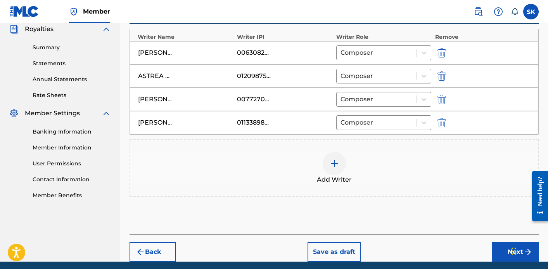
scroll to position [265, 0]
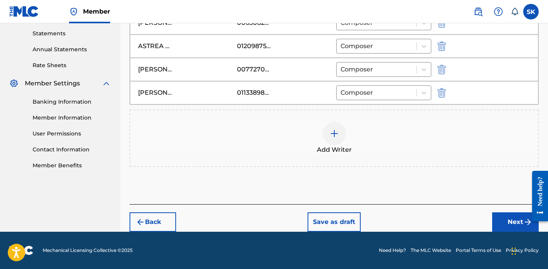
click at [516, 222] on button "Next" at bounding box center [515, 221] width 47 height 19
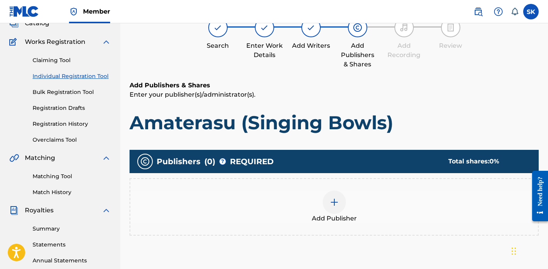
scroll to position [89, 0]
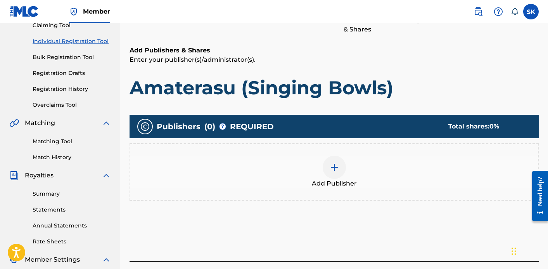
click at [341, 168] on div at bounding box center [334, 167] width 23 height 23
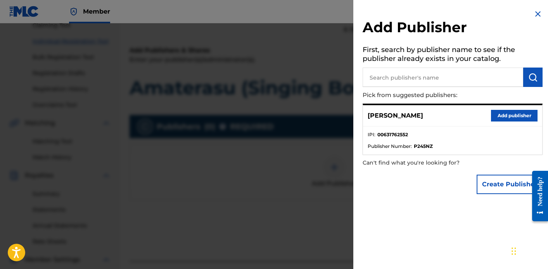
click at [433, 70] on input "text" at bounding box center [443, 77] width 161 height 19
click at [513, 112] on button "Add publisher" at bounding box center [514, 116] width 47 height 12
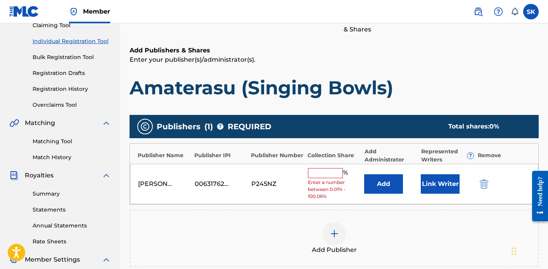
click at [327, 171] on input "text" at bounding box center [325, 173] width 35 height 10
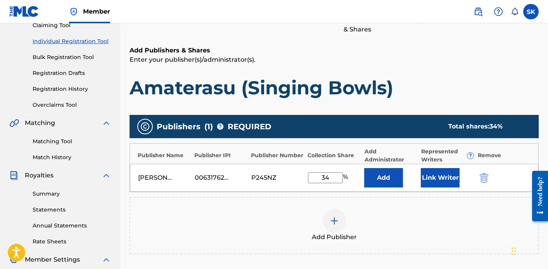
type input "34"
click at [428, 179] on button "Link Writer" at bounding box center [440, 177] width 39 height 19
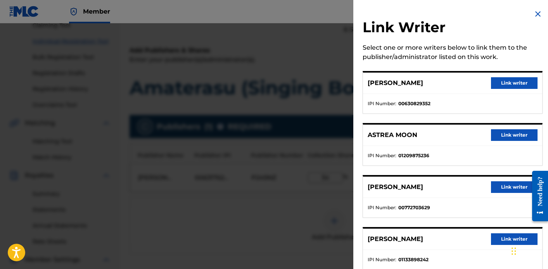
click at [492, 87] on button "Link writer" at bounding box center [514, 83] width 47 height 12
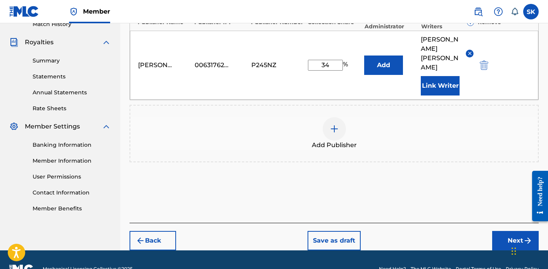
click at [506, 231] on button "Next" at bounding box center [515, 240] width 47 height 19
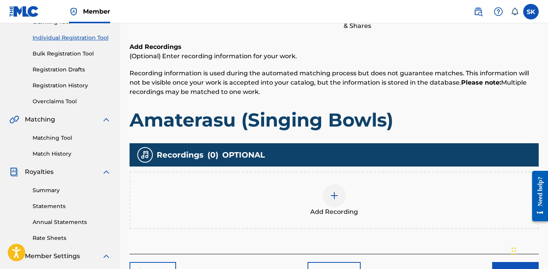
scroll to position [142, 0]
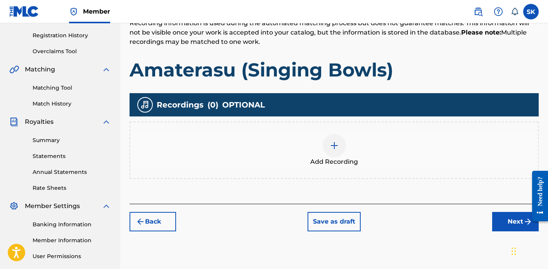
click at [337, 156] on div at bounding box center [334, 145] width 23 height 23
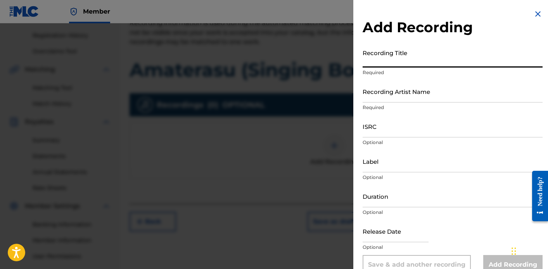
click at [397, 58] on input "Recording Title" at bounding box center [453, 56] width 180 height 22
paste input "T3347503720"
click at [399, 56] on input "T3347503720" at bounding box center [453, 56] width 180 height 22
type input "Amaterasu (Singing Bowls)"
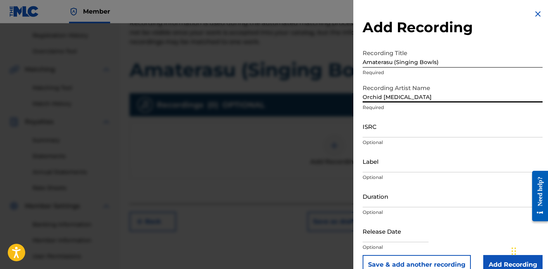
type input "Orchid [MEDICAL_DATA]"
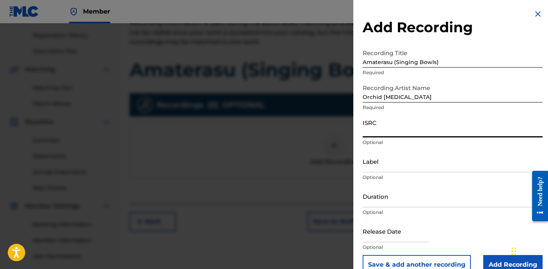
paste input "QZZ772593218"
type input "QZZ772593218"
click at [407, 164] on input "Label" at bounding box center [453, 161] width 180 height 22
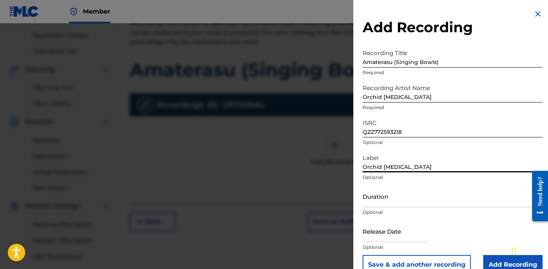
type input "Orchid [MEDICAL_DATA]"
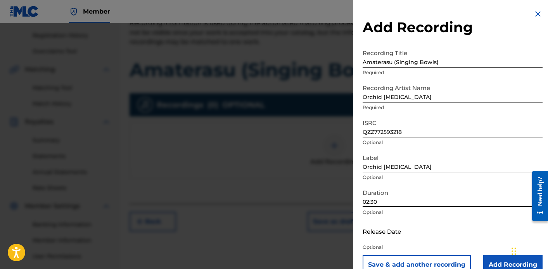
type input "02:30"
click at [392, 229] on input "text" at bounding box center [396, 231] width 66 height 22
select select "7"
select select "2025"
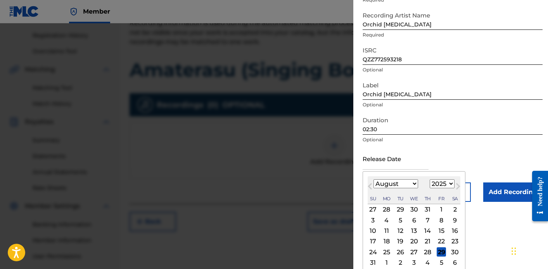
scroll to position [75, 0]
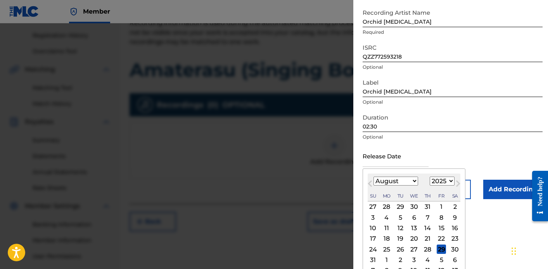
click at [390, 239] on div "18" at bounding box center [386, 238] width 9 height 9
type input "[DATE]"
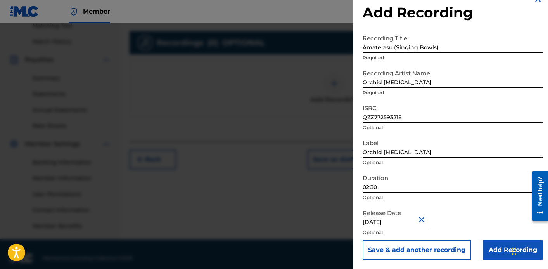
scroll to position [212, 0]
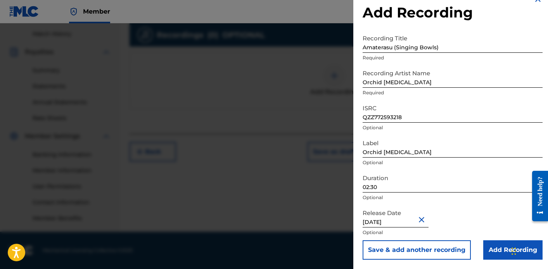
click at [512, 245] on div "Chat Widget" at bounding box center [528, 250] width 39 height 37
click at [494, 248] on input "Add Recording" at bounding box center [512, 249] width 59 height 19
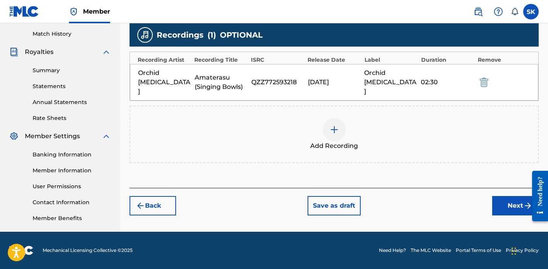
click at [507, 196] on button "Next" at bounding box center [515, 205] width 47 height 19
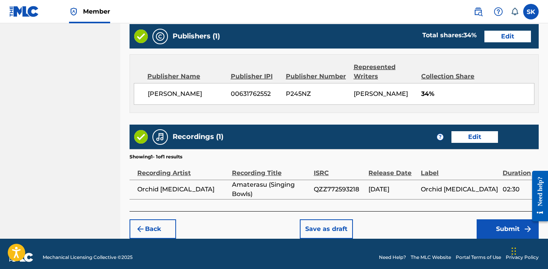
scroll to position [424, 0]
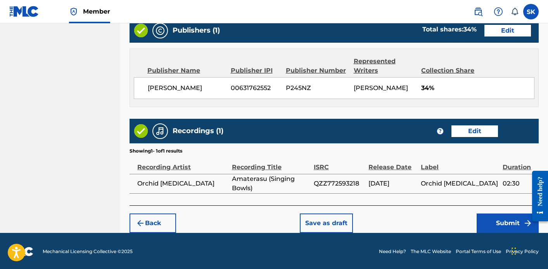
click at [503, 221] on button "Submit" at bounding box center [508, 222] width 62 height 19
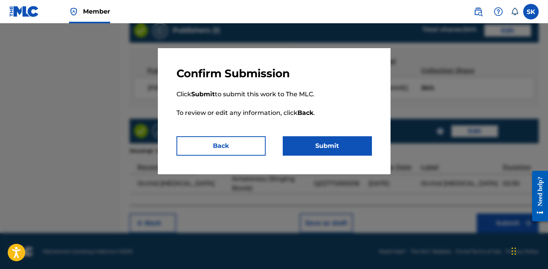
click at [348, 147] on button "Submit" at bounding box center [327, 145] width 89 height 19
